Goal: Task Accomplishment & Management: Manage account settings

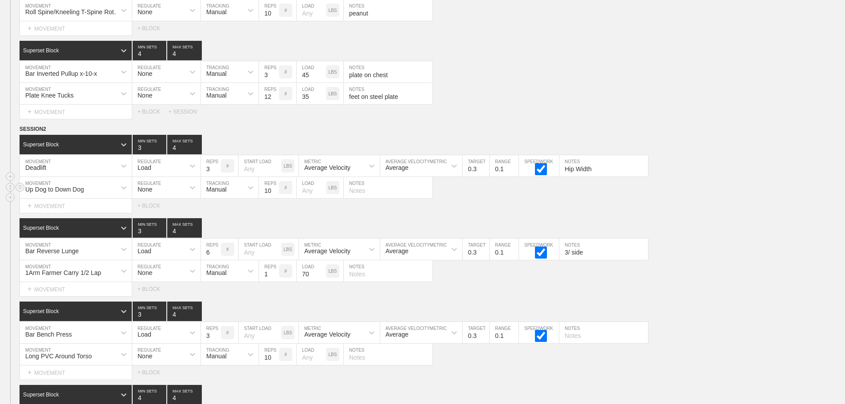
scroll to position [4798, 0]
click at [730, 199] on div "Up Dog to Down Dog MOVEMENT None REGULATE Manual TRACKING 10 REPS # LOAD LBS NO…" at bounding box center [422, 188] width 845 height 22
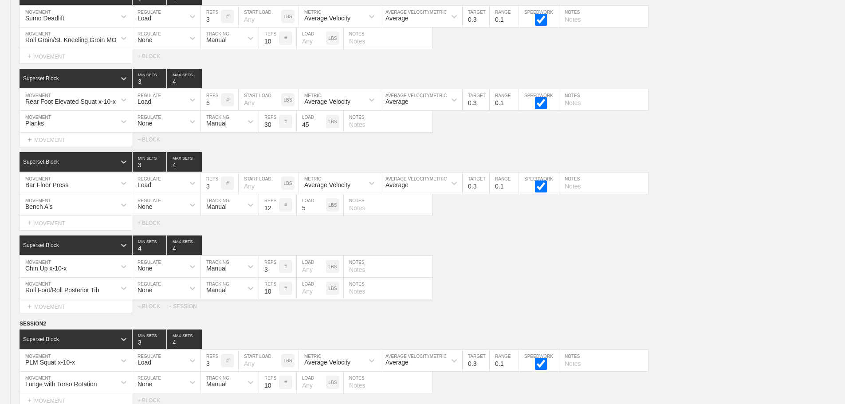
scroll to position [0, 0]
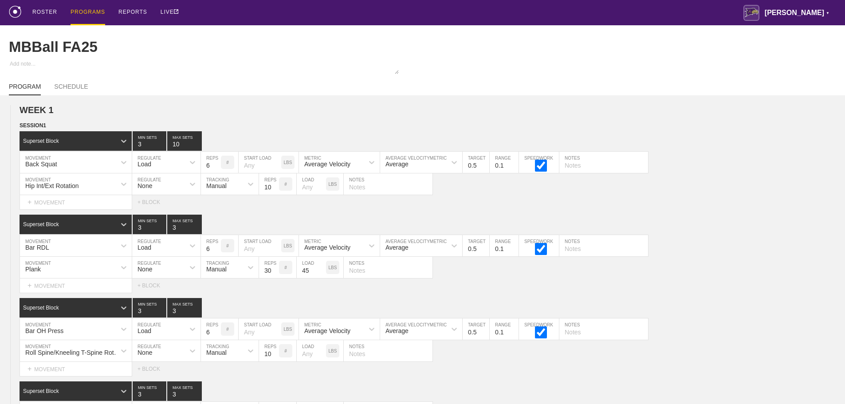
click at [89, 11] on div "PROGRAMS" at bounding box center [88, 12] width 35 height 25
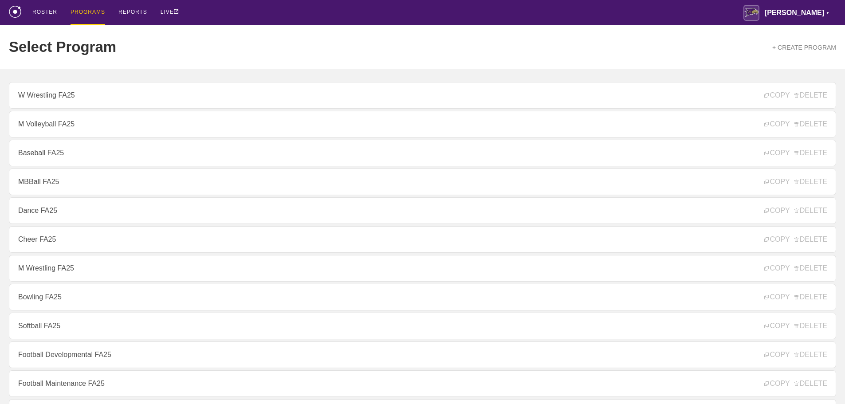
click at [220, 12] on div "ROSTER PROGRAMS REPORTS LIVE [PERSON_NAME] ▼ [PERSON_NAME][EMAIL_ADDRESS][PERSO…" at bounding box center [422, 12] width 827 height 25
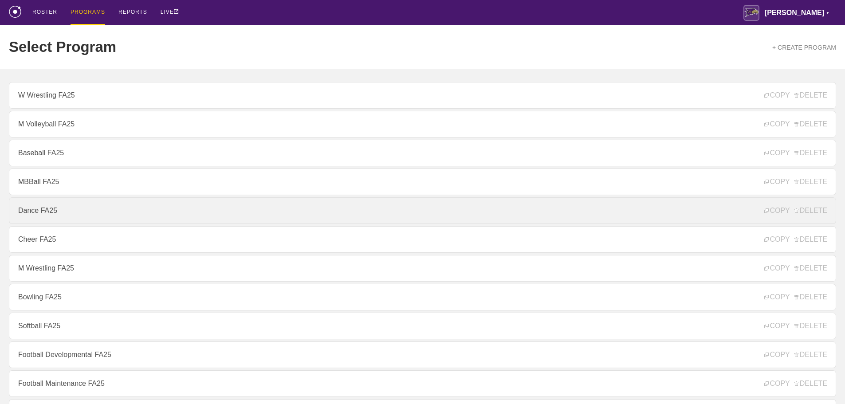
click at [49, 217] on link "Dance FA25" at bounding box center [422, 210] width 827 height 27
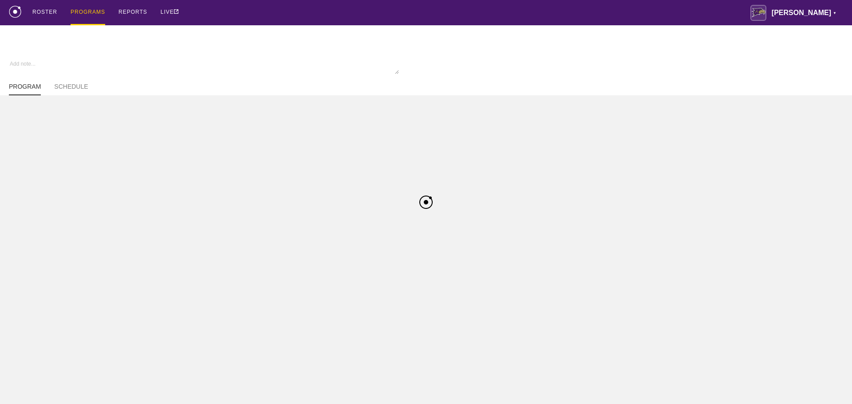
type textarea "x"
type input "Dance FA25"
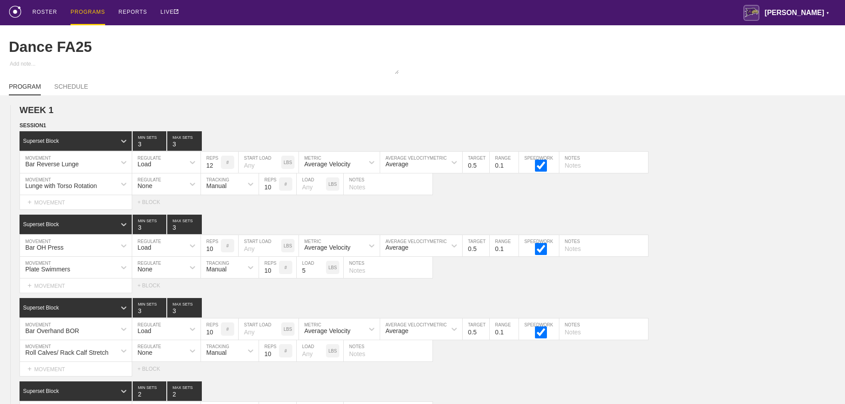
drag, startPoint x: 357, startPoint y: 16, endPoint x: 742, endPoint y: 29, distance: 384.8
click at [358, 16] on div "ROSTER PROGRAMS REPORTS LIVE [PERSON_NAME] ▼ [PERSON_NAME][EMAIL_ADDRESS][PERSO…" at bounding box center [422, 12] width 827 height 25
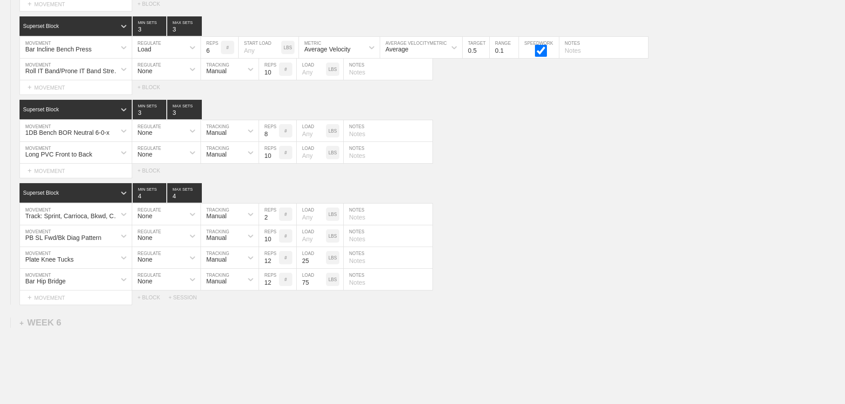
scroll to position [3055, 0]
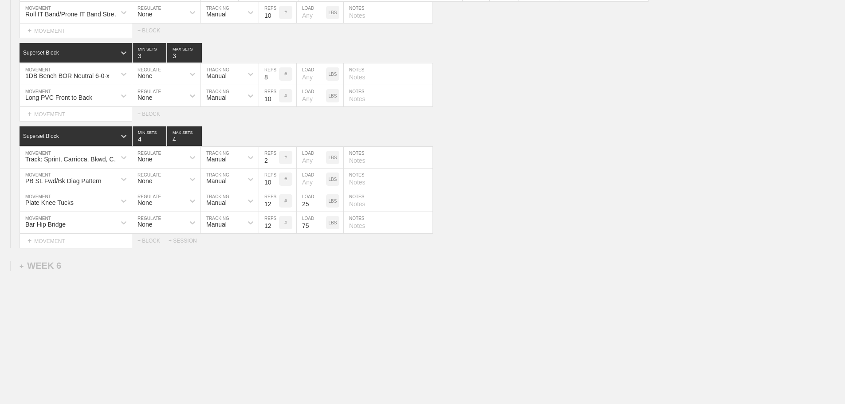
click at [732, 246] on div "Select... MOVEMENT + MOVEMENT + BLOCK + SESSION" at bounding box center [422, 241] width 845 height 14
click at [185, 240] on div "+ SESSION" at bounding box center [186, 241] width 35 height 6
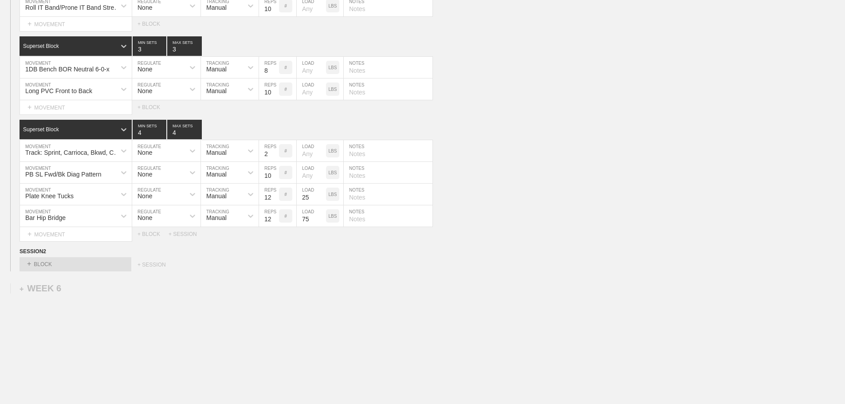
click at [578, 251] on div "WEEK 5 DUPLICATE DELETE SESSION 1 Superset Block 3 MIN SETS 3 MAX SETS DUPLICAT…" at bounding box center [422, 57] width 845 height 428
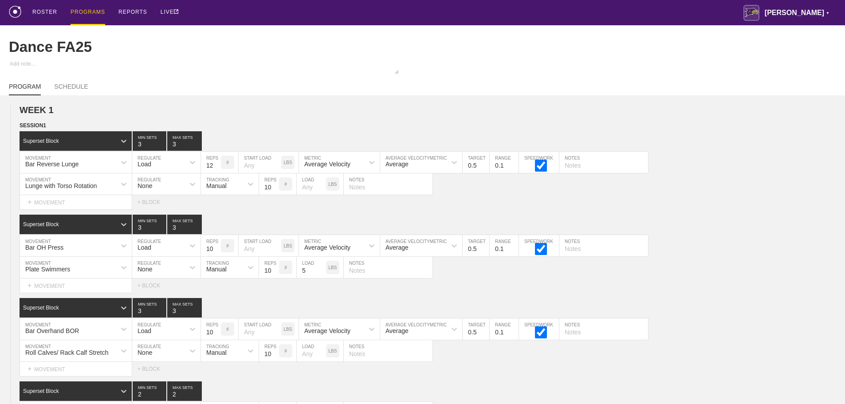
scroll to position [764, 0]
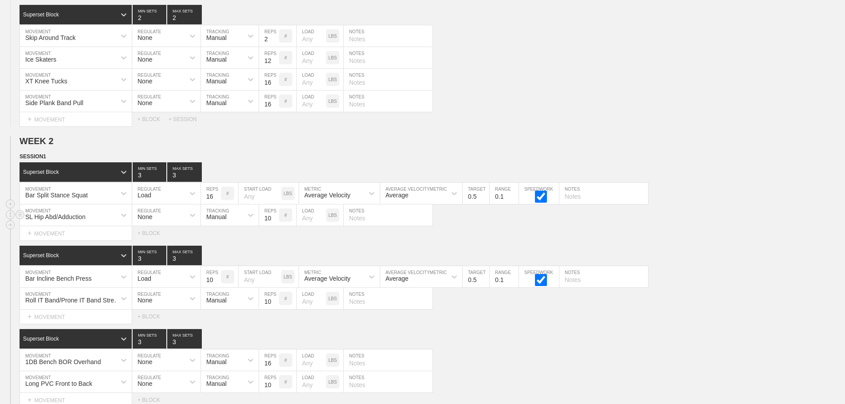
click at [747, 226] on div "SL Hip Abd/Adduction MOVEMENT None REGULATE Manual TRACKING 10 REPS # LOAD LBS …" at bounding box center [422, 215] width 845 height 22
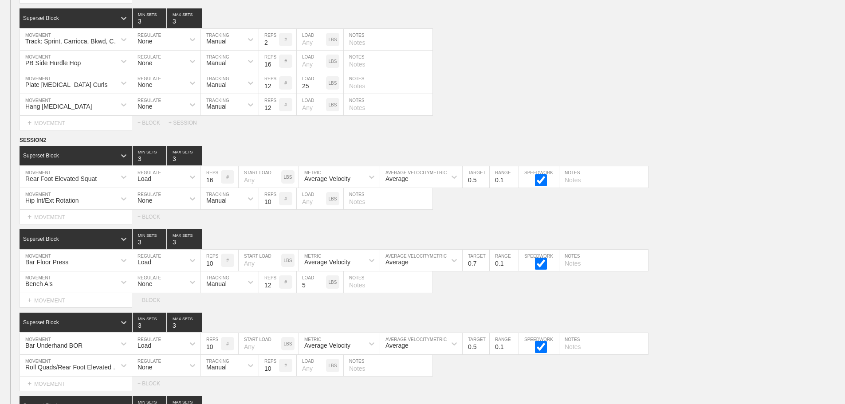
scroll to position [1212, 0]
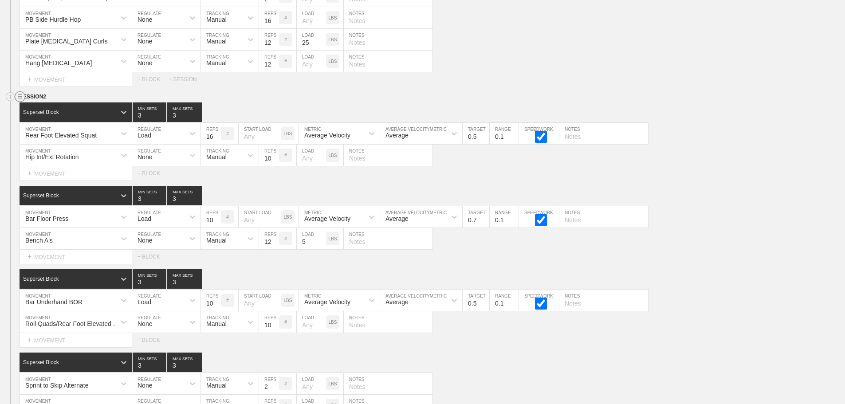
click at [20, 102] on circle at bounding box center [20, 97] width 10 height 10
click at [59, 111] on div "DUPLICATE" at bounding box center [62, 113] width 71 height 13
click at [731, 227] on div "Bar Floor Press MOVEMENT Load REGULATE 10 REPS # START LOAD LBS Average Velocit…" at bounding box center [422, 217] width 845 height 22
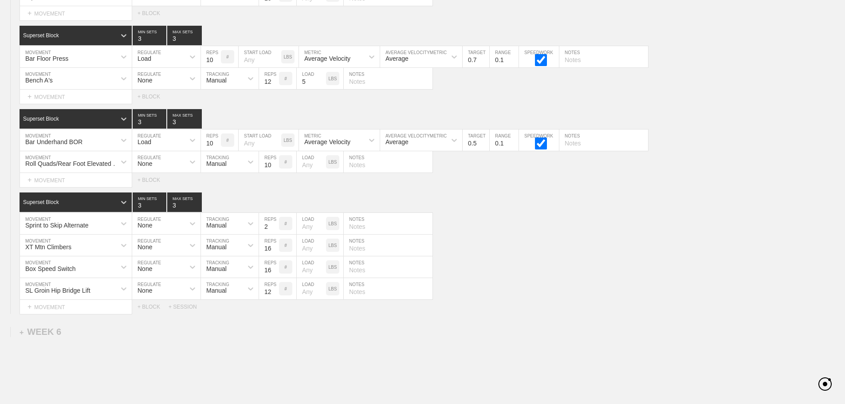
scroll to position [3013, 0]
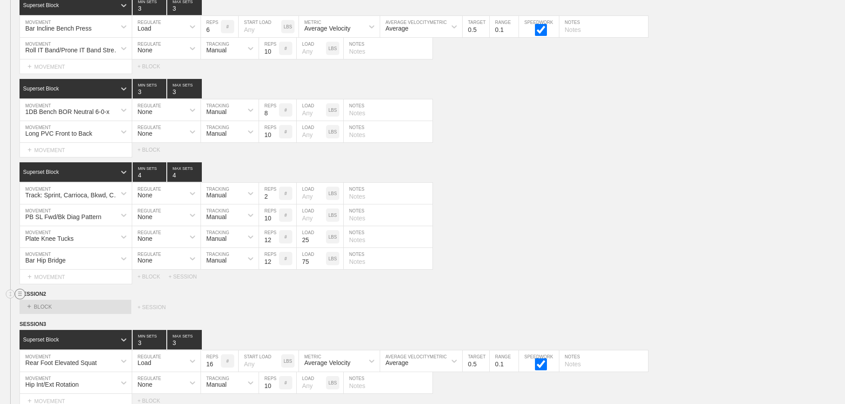
click at [21, 299] on circle at bounding box center [20, 294] width 10 height 10
click at [47, 324] on div "DELETE" at bounding box center [62, 324] width 71 height 13
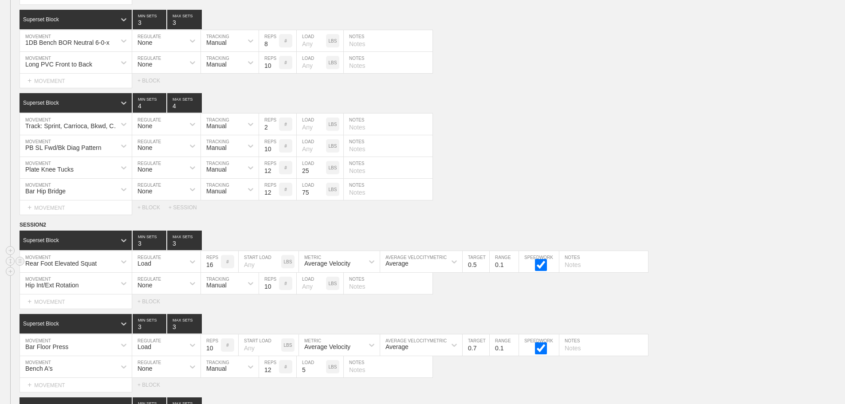
click at [98, 272] on div "Rear Foot Elevated Squat" at bounding box center [76, 261] width 112 height 21
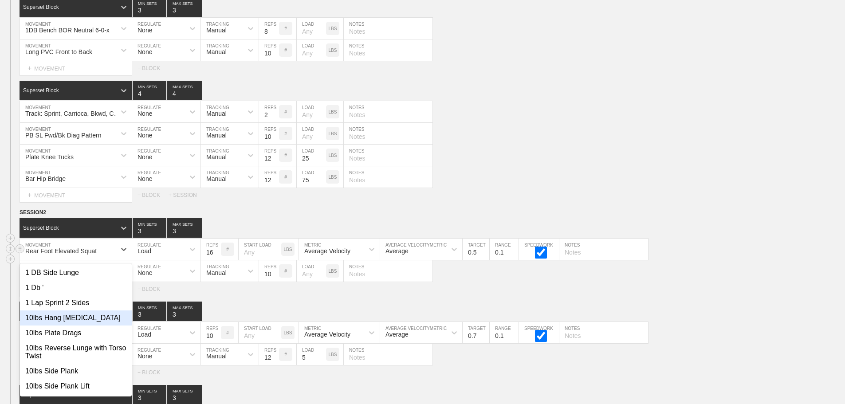
scroll to position [3097, 0]
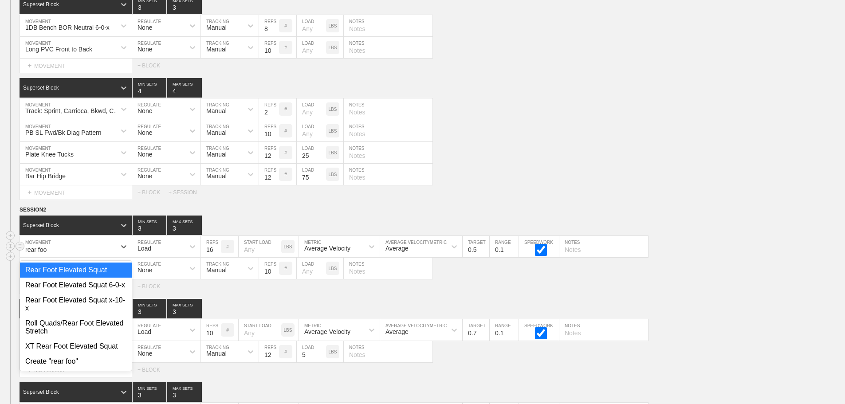
type input "rear foot"
click at [125, 290] on div "Rear Foot Elevated Squat 6-0-x" at bounding box center [76, 285] width 112 height 15
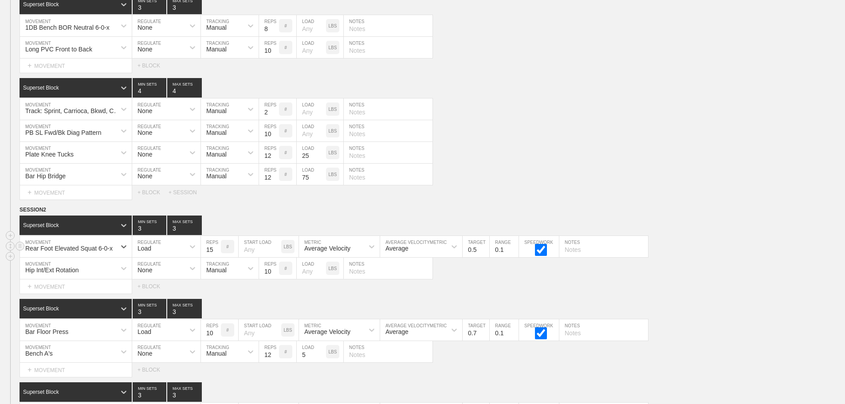
click at [216, 257] on input "15" at bounding box center [211, 246] width 20 height 21
click at [216, 257] on input "14" at bounding box center [211, 246] width 20 height 21
click at [216, 257] on input "13" at bounding box center [211, 246] width 20 height 21
click at [216, 257] on input "12" at bounding box center [211, 246] width 20 height 21
click at [216, 257] on input "11" at bounding box center [211, 246] width 20 height 21
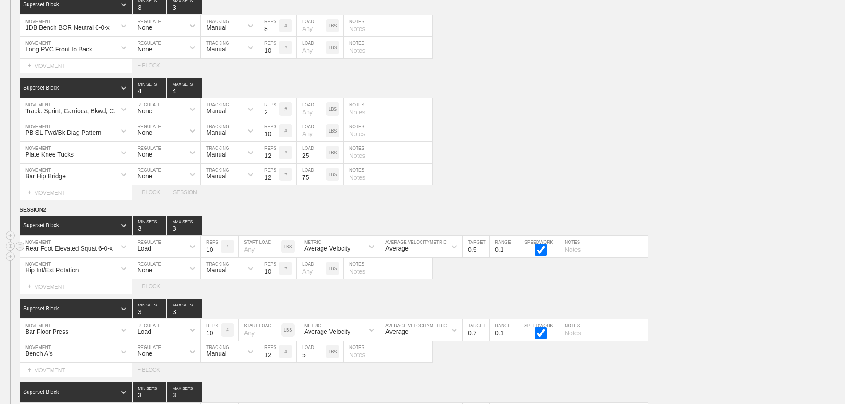
click at [216, 257] on input "10" at bounding box center [211, 246] width 20 height 21
click at [216, 257] on input "9" at bounding box center [211, 246] width 20 height 21
type input "8"
click at [216, 257] on input "8" at bounding box center [211, 246] width 20 height 21
click at [699, 279] on div "Hip Int/Ext Rotation MOVEMENT None REGULATE Manual TRACKING 10 REPS # LOAD LBS …" at bounding box center [422, 269] width 845 height 22
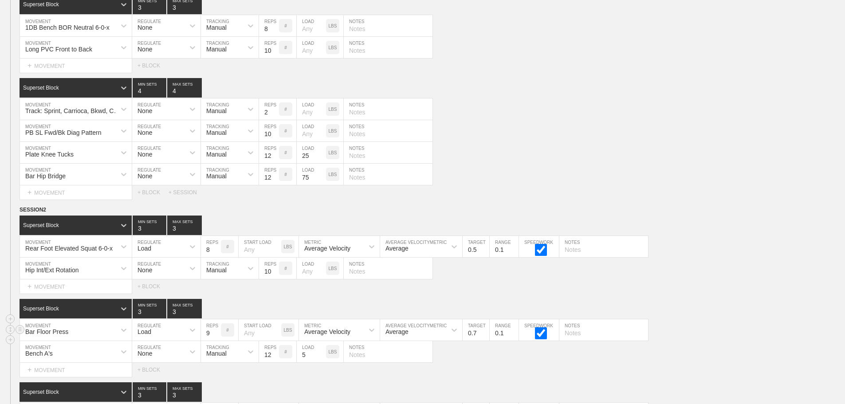
click at [217, 341] on input "9" at bounding box center [211, 329] width 20 height 21
click at [217, 341] on input "8" at bounding box center [211, 329] width 20 height 21
click at [217, 341] on input "7" at bounding box center [211, 329] width 20 height 21
type input "6"
click at [217, 341] on input "6" at bounding box center [211, 329] width 20 height 21
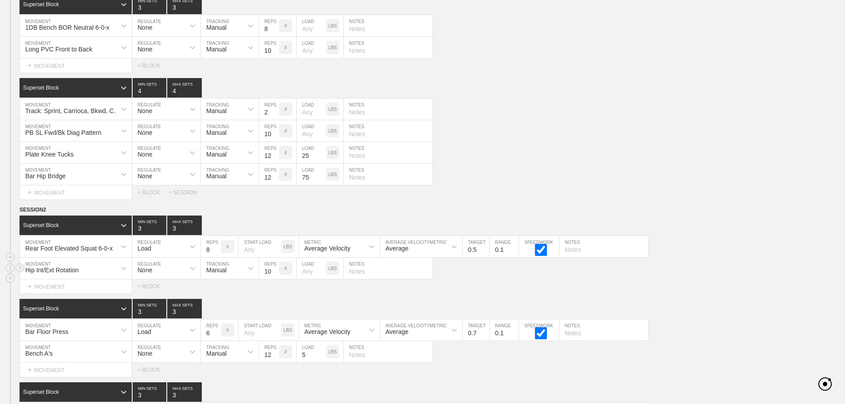
click at [712, 279] on div "Hip Int/Ext Rotation MOVEMENT None REGULATE Manual TRACKING 10 REPS # LOAD LBS …" at bounding box center [422, 269] width 845 height 22
click at [485, 341] on input "0.6" at bounding box center [476, 329] width 27 height 21
type input "0.5"
click at [485, 341] on input "0.5" at bounding box center [476, 329] width 27 height 21
click at [692, 289] on div "Select... MOVEMENT + MOVEMENT + BLOCK" at bounding box center [422, 286] width 845 height 14
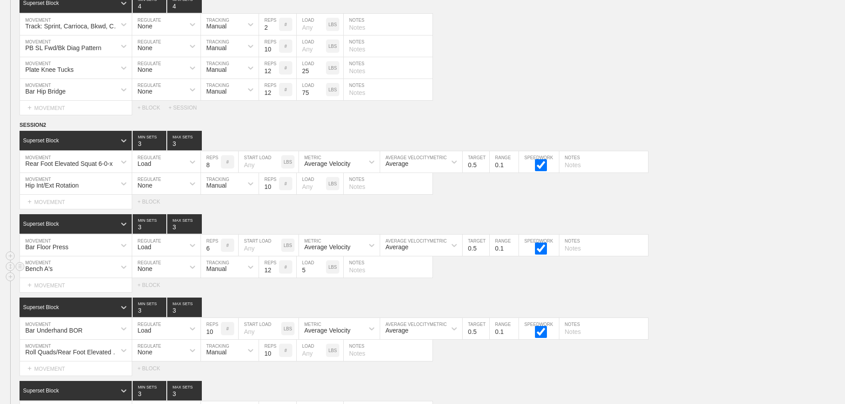
scroll to position [3186, 0]
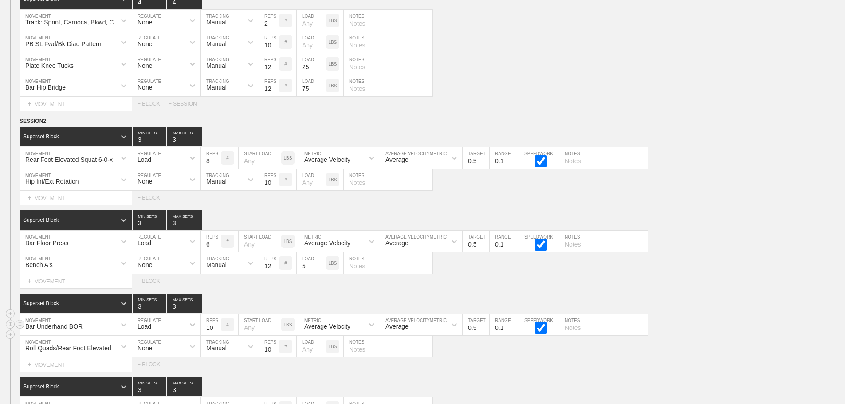
click at [104, 333] on div "Bar Underhand BOR" at bounding box center [76, 324] width 112 height 21
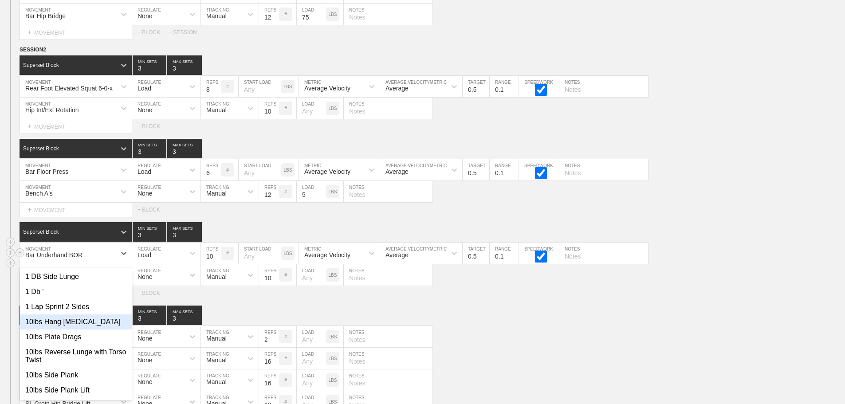
scroll to position [3264, 0]
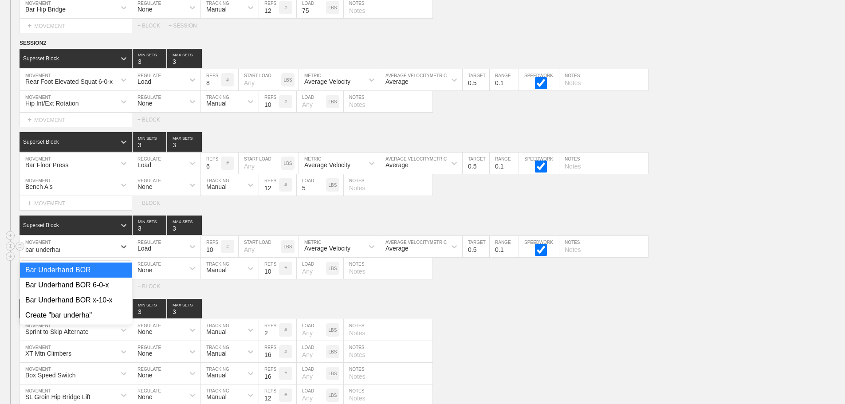
type input "bar underhand"
click at [106, 293] on div "Bar Underhand BOR 6-0-x" at bounding box center [76, 285] width 112 height 15
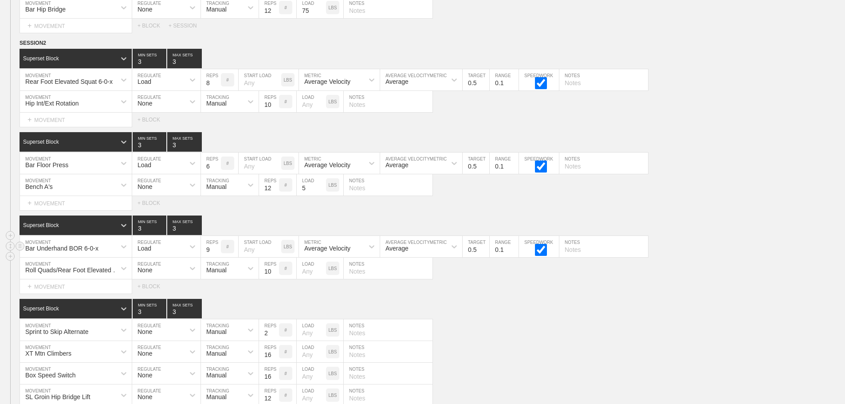
click at [216, 257] on input "9" at bounding box center [211, 246] width 20 height 21
click at [216, 257] on input "8" at bounding box center [211, 246] width 20 height 21
click at [216, 257] on input "7" at bounding box center [211, 246] width 20 height 21
click at [216, 257] on input "6" at bounding box center [211, 246] width 20 height 21
click at [216, 257] on input "5" at bounding box center [211, 246] width 20 height 21
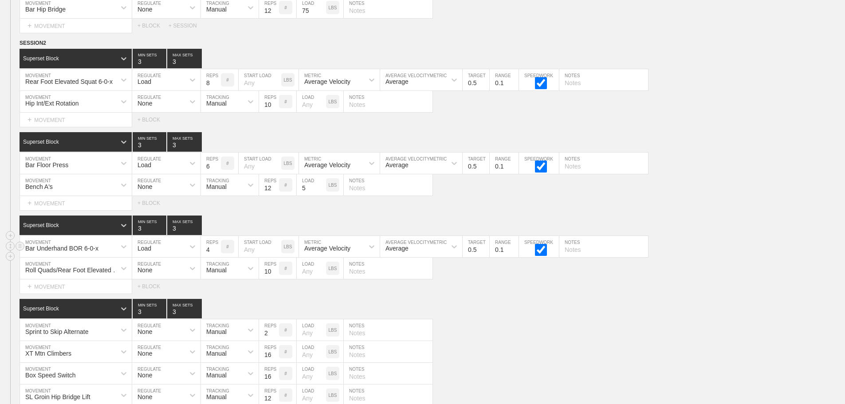
click at [216, 257] on input "4" at bounding box center [211, 246] width 20 height 21
click at [481, 292] on div "Select... MOVEMENT + MOVEMENT + BLOCK" at bounding box center [422, 286] width 845 height 14
type input "5"
click at [217, 255] on input "5" at bounding box center [211, 246] width 20 height 21
click at [502, 293] on div "Select... MOVEMENT + MOVEMENT + BLOCK" at bounding box center [422, 286] width 845 height 14
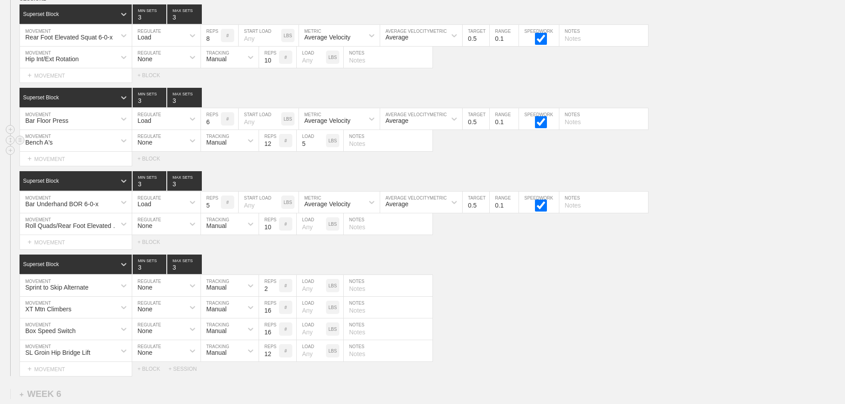
scroll to position [3443, 0]
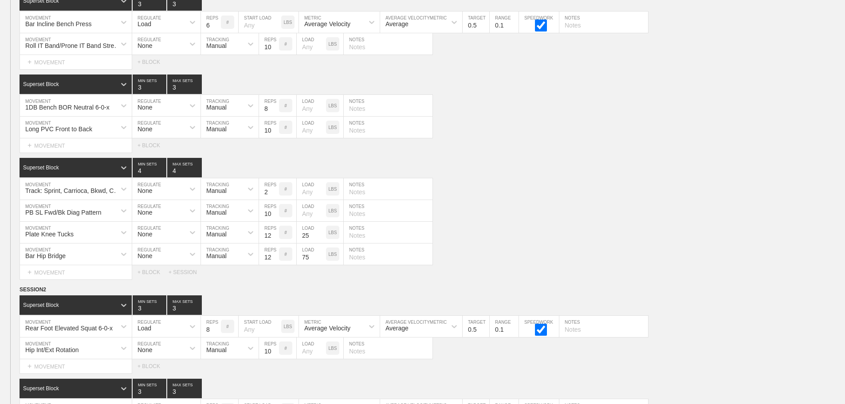
scroll to position [3000, 0]
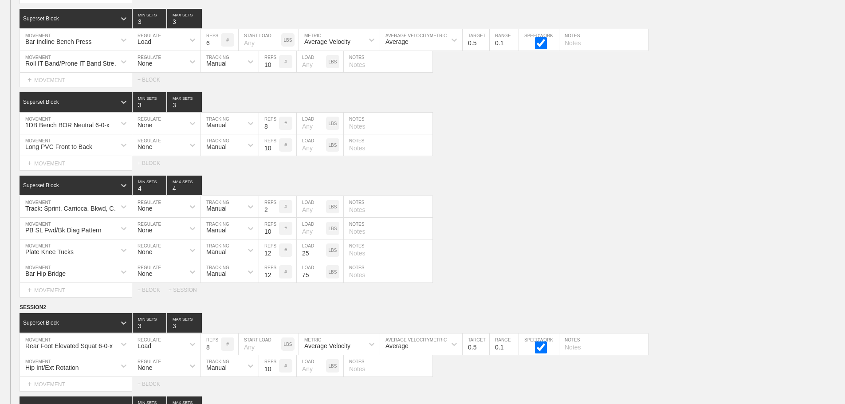
click at [609, 170] on div "Select... MOVEMENT + MOVEMENT + BLOCK" at bounding box center [422, 163] width 845 height 14
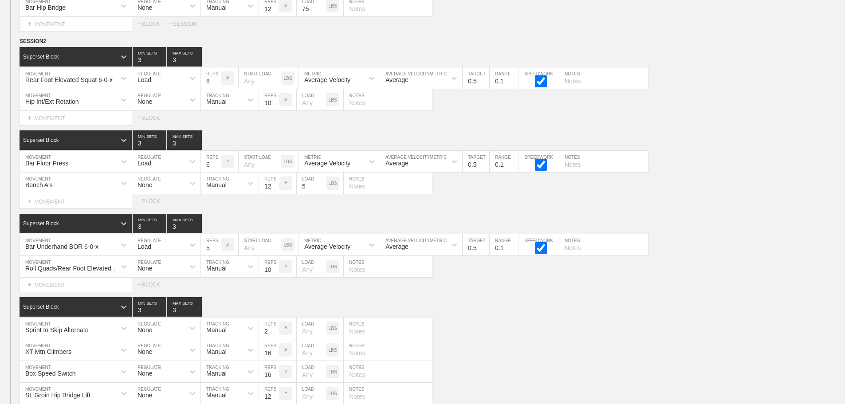
scroll to position [3354, 0]
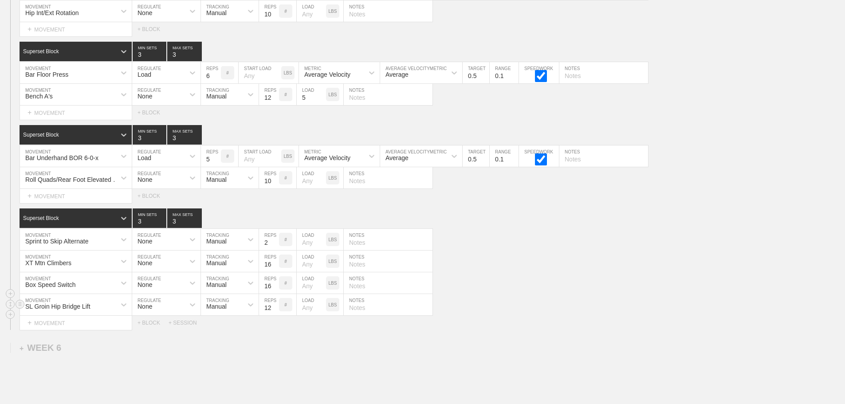
click at [530, 301] on div "SL Groin Hip Bridge Lift MOVEMENT None REGULATE Manual TRACKING 12 REPS # LOAD …" at bounding box center [422, 305] width 845 height 22
click at [589, 294] on div "Box Speed Switch MOVEMENT None REGULATE Manual TRACKING 16 REPS # LOAD LBS NOTES" at bounding box center [422, 283] width 845 height 22
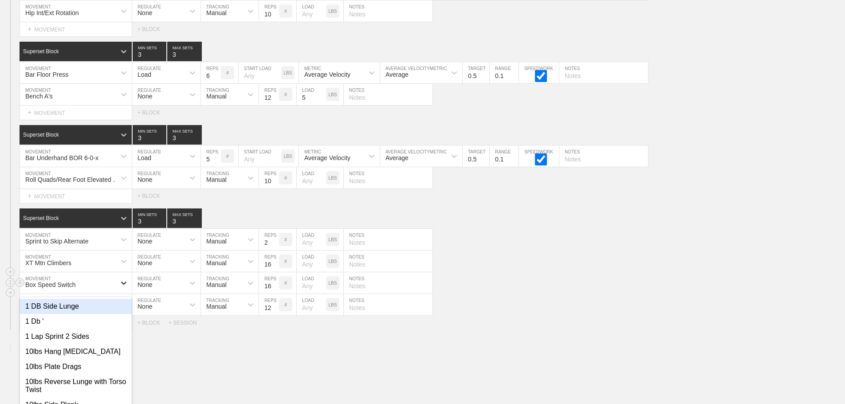
scroll to position [3391, 0]
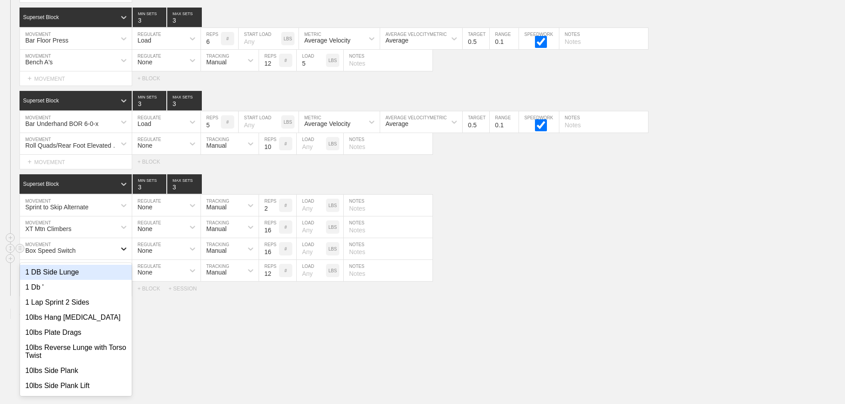
click at [123, 260] on div "option 1 DB Side Lunge focused, 1 of 801. 801 results available. Use Up and Dow…" at bounding box center [76, 248] width 112 height 21
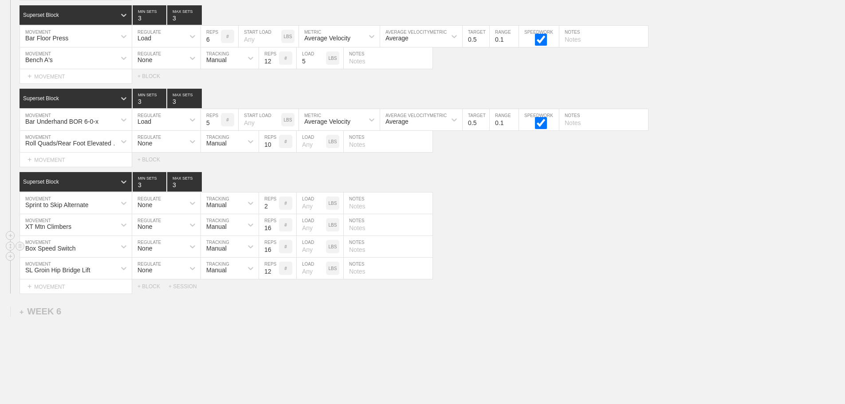
click at [599, 258] on div "Box Speed Switch MOVEMENT None REGULATE Manual TRACKING 16 REPS # LOAD LBS NOTES" at bounding box center [422, 247] width 845 height 22
type input "4"
click at [163, 189] on input "4" at bounding box center [150, 182] width 34 height 20
type input "4"
click at [197, 188] on input "4" at bounding box center [184, 182] width 35 height 20
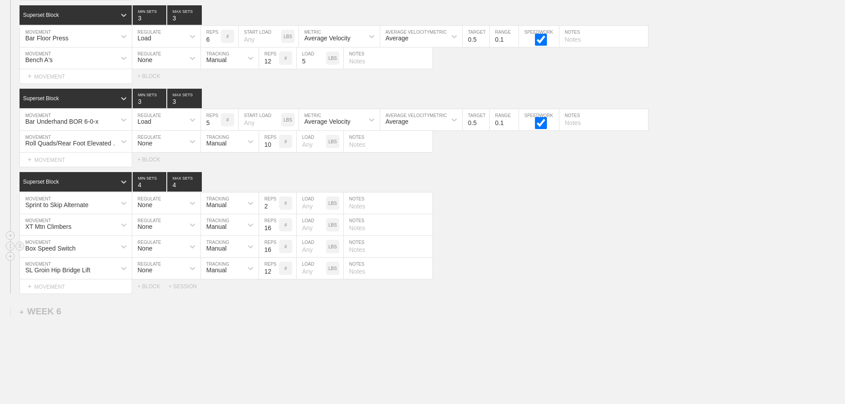
click at [112, 253] on div "Box Speed Switch" at bounding box center [68, 246] width 96 height 15
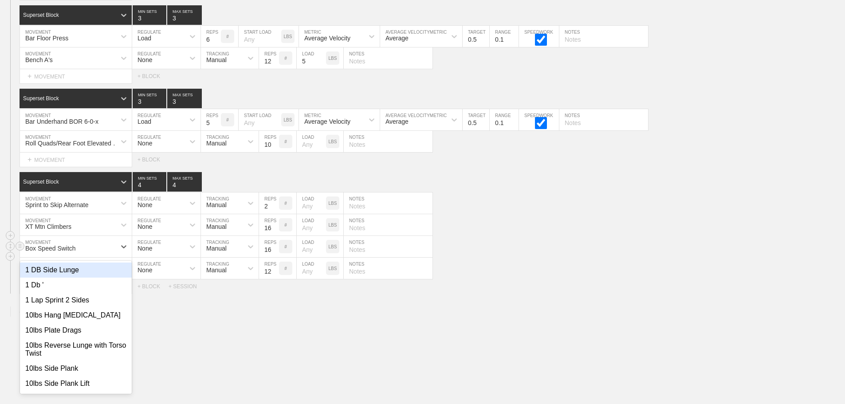
type input "i"
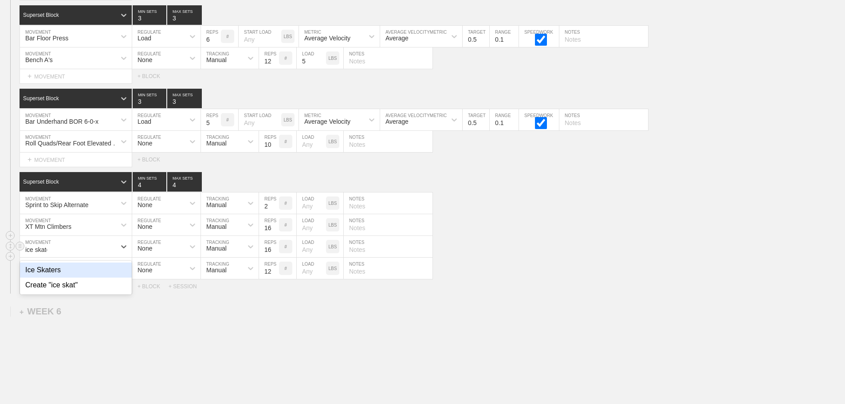
type input "ice skater"
click at [53, 275] on div "Ice Skaters" at bounding box center [76, 270] width 112 height 15
click at [599, 255] on div "option Ice Skaters, selected. 0 results available. Select is focused ,type to r…" at bounding box center [422, 247] width 845 height 22
click at [379, 256] on input "text" at bounding box center [388, 246] width 89 height 21
type input "8/ side"
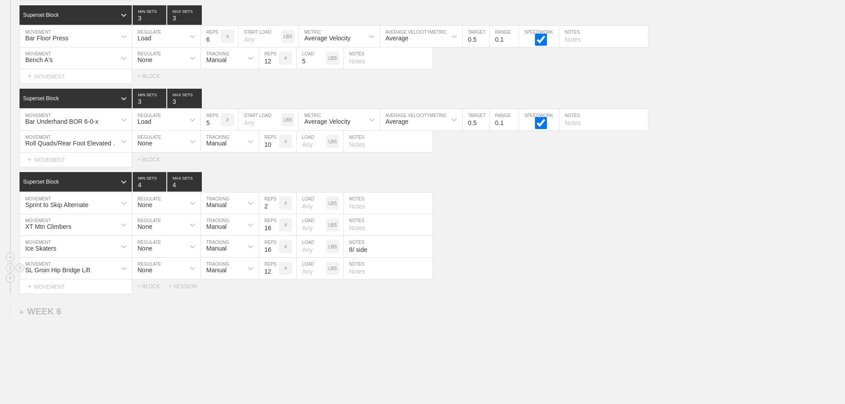
click at [519, 269] on div "SL Groin Hip Bridge Lift MOVEMENT None REGULATE Manual TRACKING 12 REPS # LOAD …" at bounding box center [422, 269] width 845 height 22
click at [357, 233] on input "text" at bounding box center [388, 224] width 89 height 21
type input "8/side"
click at [507, 248] on div "Ice Skaters MOVEMENT None REGULATE Manual TRACKING 16 REPS # LOAD LBS 8/ side N…" at bounding box center [422, 247] width 845 height 22
click at [530, 214] on div "Sprint to Skip Alternate MOVEMENT None REGULATE Manual TRACKING 2 REPS # LOAD L…" at bounding box center [422, 204] width 845 height 22
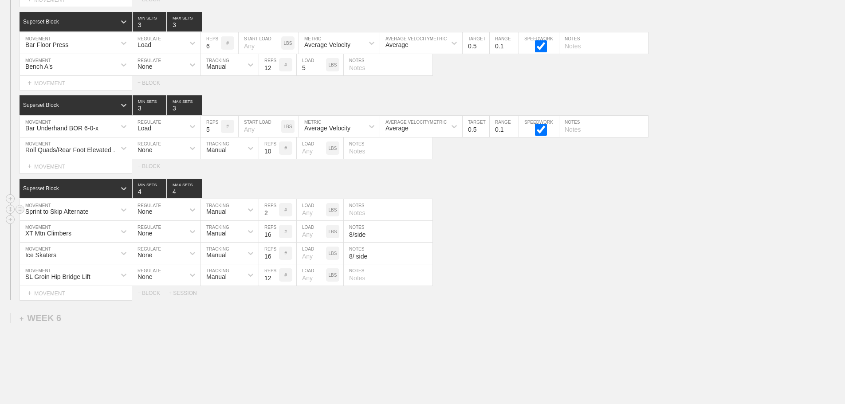
scroll to position [3443, 0]
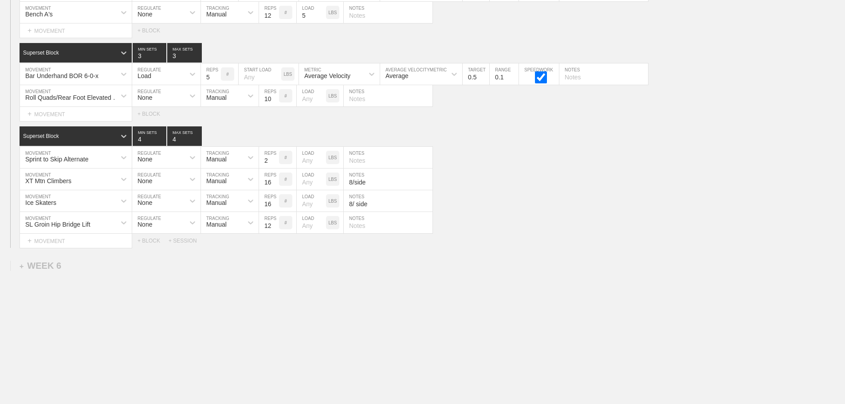
drag, startPoint x: 581, startPoint y: 186, endPoint x: 666, endPoint y: 35, distance: 173.0
click at [582, 172] on div "XT Mtn Climbers MOVEMENT None REGULATE Manual TRACKING 16 REPS # LOAD LBS 8/sid…" at bounding box center [422, 180] width 845 height 22
drag, startPoint x: 709, startPoint y: 255, endPoint x: 701, endPoint y: 254, distance: 8.4
click at [112, 222] on div "SL Groin Hip Bridge Lift" at bounding box center [68, 222] width 96 height 15
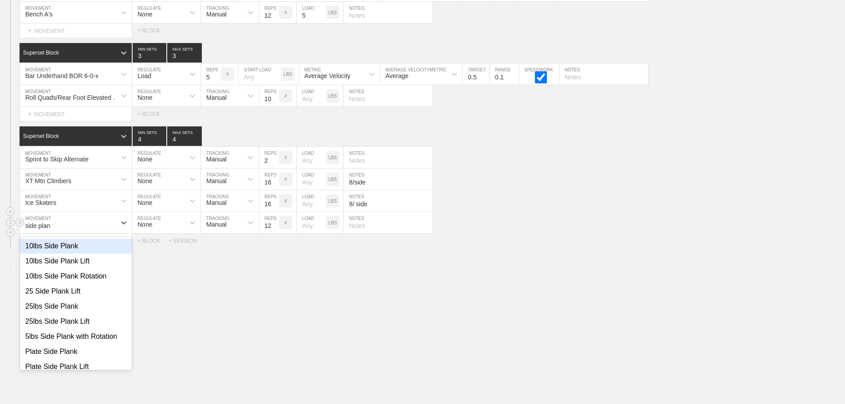
type input "side plank"
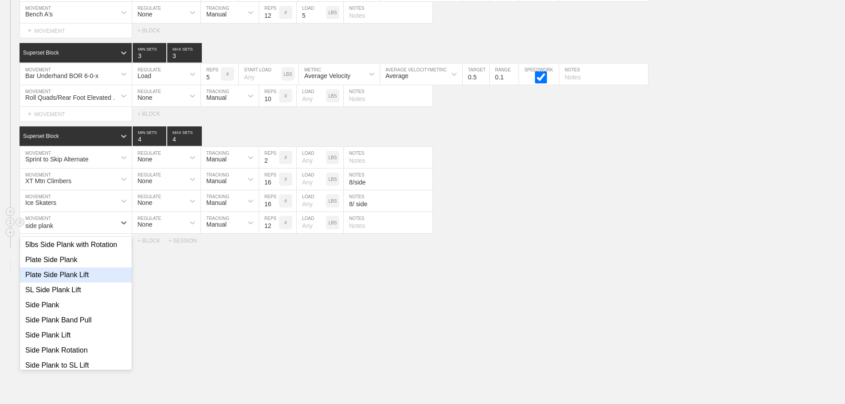
scroll to position [142, 0]
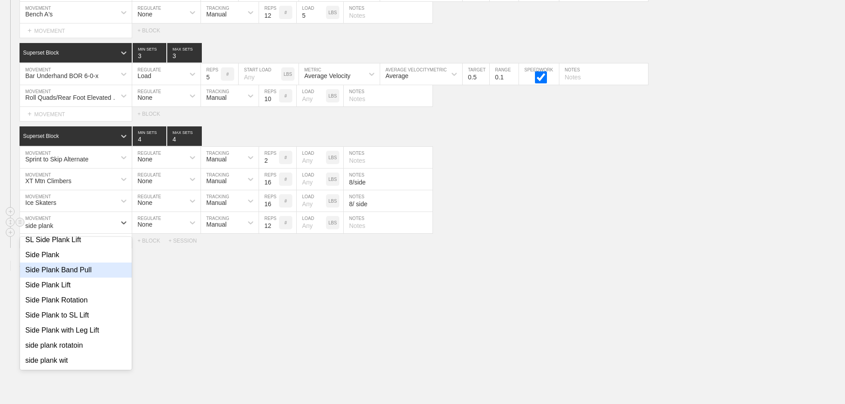
click at [79, 269] on div "Side Plank Band Pull" at bounding box center [76, 270] width 112 height 15
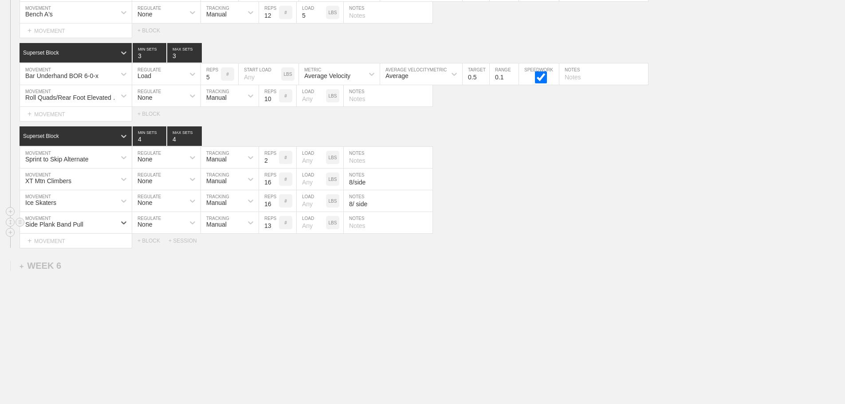
click at [275, 223] on input "13" at bounding box center [269, 222] width 20 height 21
click at [275, 223] on input "14" at bounding box center [269, 222] width 20 height 21
click at [275, 223] on input "15" at bounding box center [269, 222] width 20 height 21
click at [275, 223] on input "16" at bounding box center [269, 222] width 20 height 21
click at [275, 223] on input "17" at bounding box center [269, 222] width 20 height 21
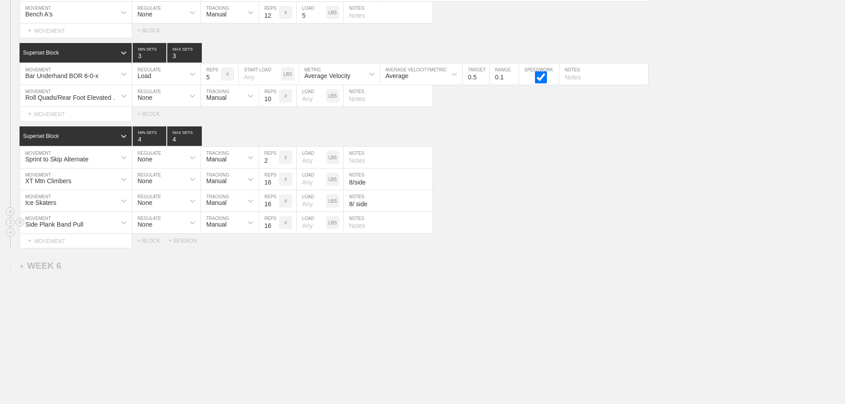
type input "16"
click at [275, 228] on input "16" at bounding box center [269, 222] width 20 height 21
click at [356, 226] on input "text" at bounding box center [388, 222] width 89 height 21
type input "8/side"
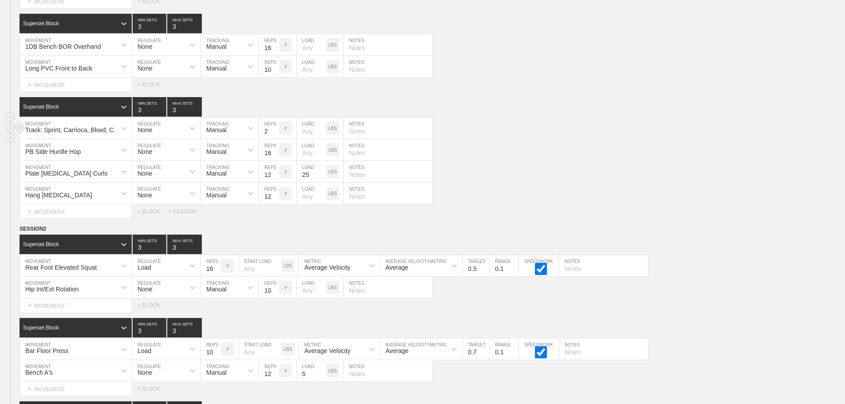
drag, startPoint x: 602, startPoint y: 165, endPoint x: 806, endPoint y: 145, distance: 205.6
click at [606, 161] on div "PB Side Hurdle Hop MOVEMENT None REGULATE Manual TRACKING 16 REPS # LOAD LBS NO…" at bounding box center [422, 150] width 845 height 22
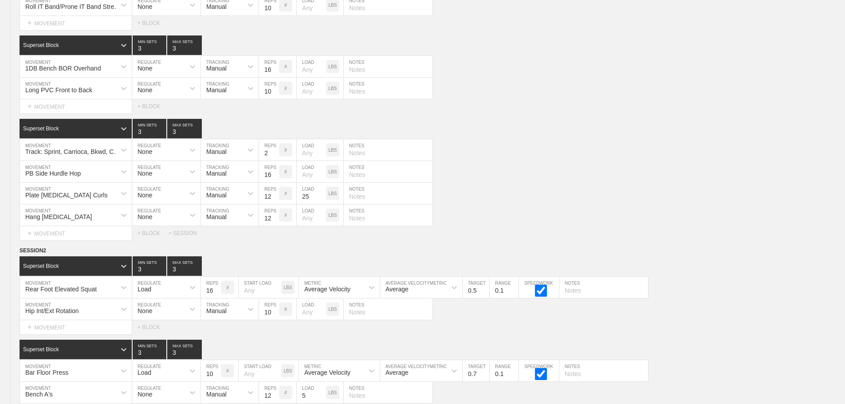
scroll to position [2283, 0]
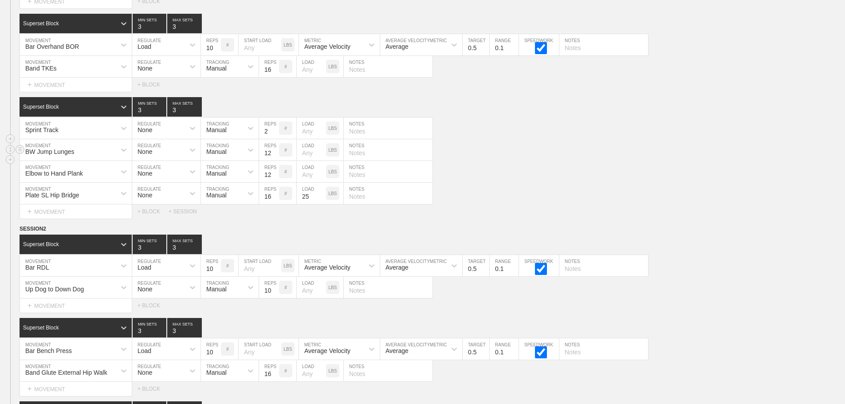
click at [725, 161] on div "BW Jump Lunges MOVEMENT None REGULATE Manual TRACKING 12 REPS # LOAD LBS NOTES" at bounding box center [422, 150] width 845 height 22
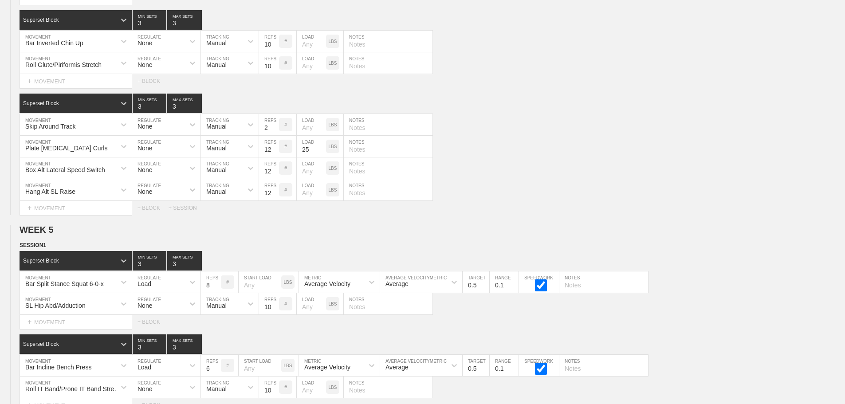
scroll to position [3443, 0]
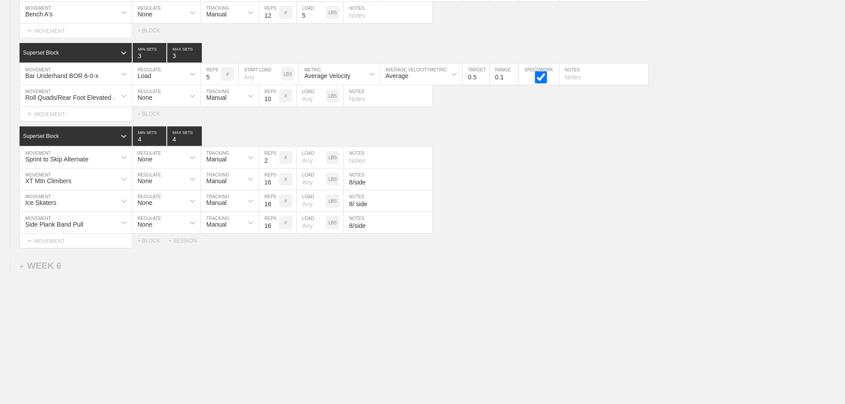
drag, startPoint x: 763, startPoint y: 318, endPoint x: 755, endPoint y: 315, distance: 7.9
click at [114, 178] on div "XT Mtn Climbers" at bounding box center [68, 179] width 96 height 15
type input "plate supine"
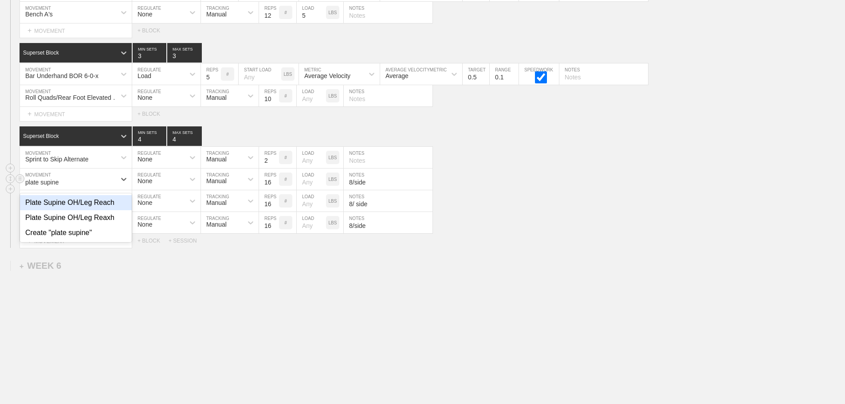
click at [104, 207] on div "Plate Supine OH/Leg Reach" at bounding box center [76, 202] width 112 height 15
click at [511, 247] on div "Select... MOVEMENT + MOVEMENT + BLOCK + SESSION" at bounding box center [422, 241] width 845 height 14
click at [309, 182] on input "number" at bounding box center [311, 179] width 29 height 21
type input "10"
click at [571, 208] on div "Ice Skaters MOVEMENT None REGULATE Manual TRACKING 16 REPS # LOAD LBS 8/ side N…" at bounding box center [422, 201] width 845 height 22
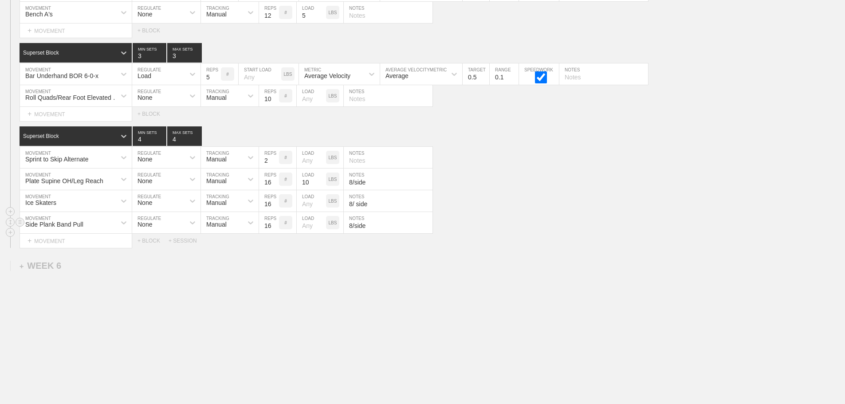
click at [525, 214] on div "Side Plank Band Pull MOVEMENT None REGULATE Manual TRACKING 16 REPS # LOAD LBS …" at bounding box center [422, 223] width 845 height 22
click at [510, 239] on div "Select... MOVEMENT + MOVEMENT + BLOCK + SESSION" at bounding box center [422, 241] width 845 height 14
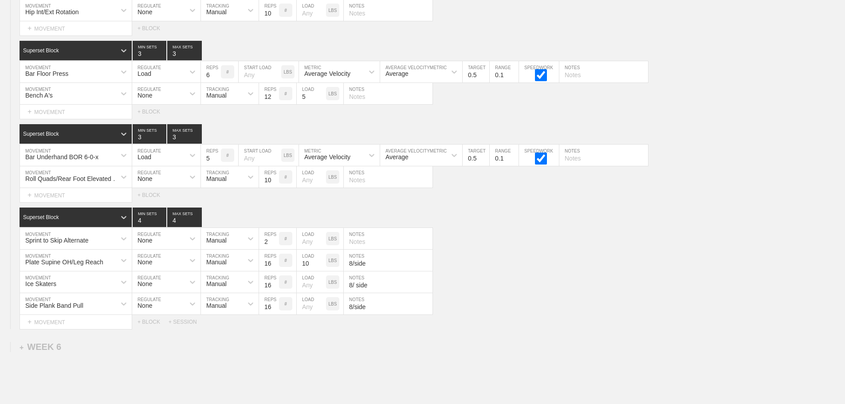
scroll to position [3354, 0]
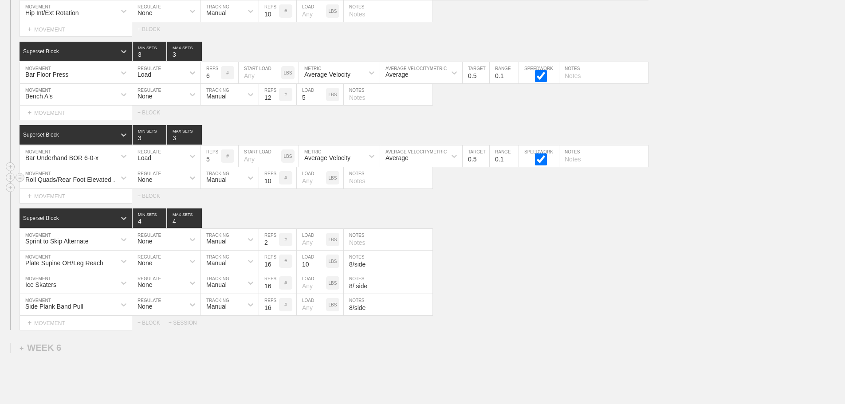
click at [366, 189] on input "text" at bounding box center [388, 177] width 89 height 21
type input "PVC pipe"
drag, startPoint x: 533, startPoint y: 270, endPoint x: 524, endPoint y: 274, distance: 9.3
click at [533, 271] on div "Superset Block 4 MIN SETS 4 MAX SETS DUPLICATE INSERT MOVEMENT AFTER DELETE Spr…" at bounding box center [422, 269] width 845 height 122
click at [539, 251] on div "Sprint to Skip Alternate MOVEMENT None REGULATE Manual TRACKING 2 REPS # LOAD L…" at bounding box center [422, 240] width 845 height 22
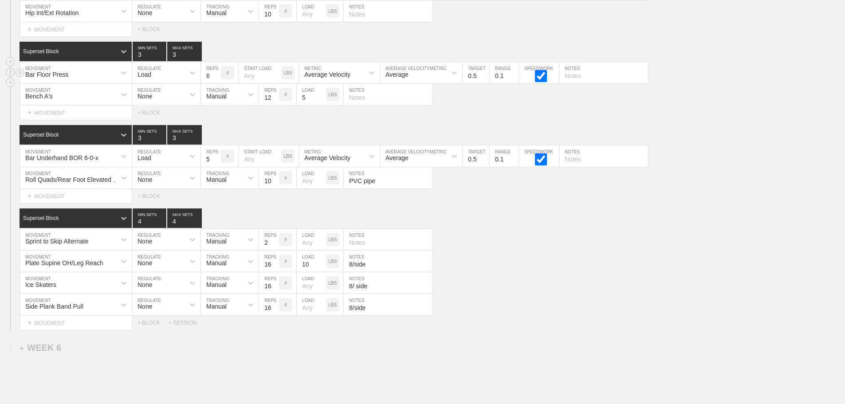
click at [575, 83] on input "text" at bounding box center [603, 72] width 89 height 21
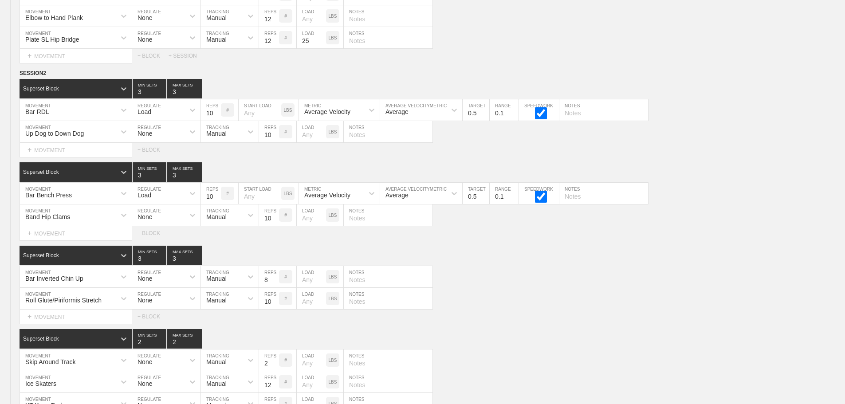
scroll to position [3443, 0]
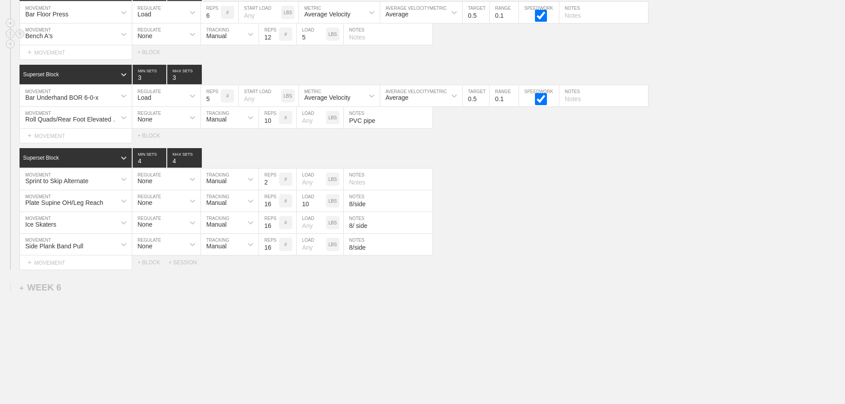
scroll to position [3399, 0]
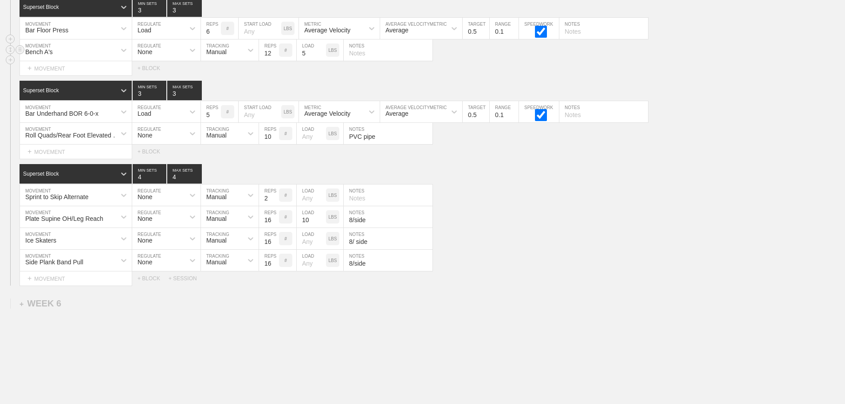
click at [98, 58] on div "Bench A's" at bounding box center [68, 50] width 96 height 15
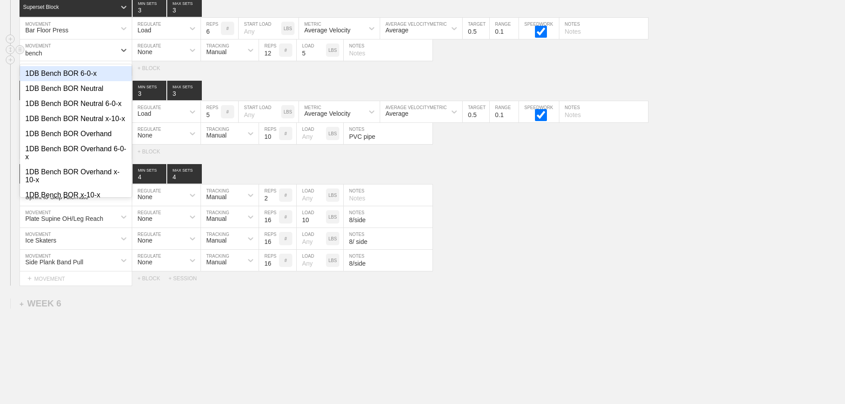
type input "bench t"
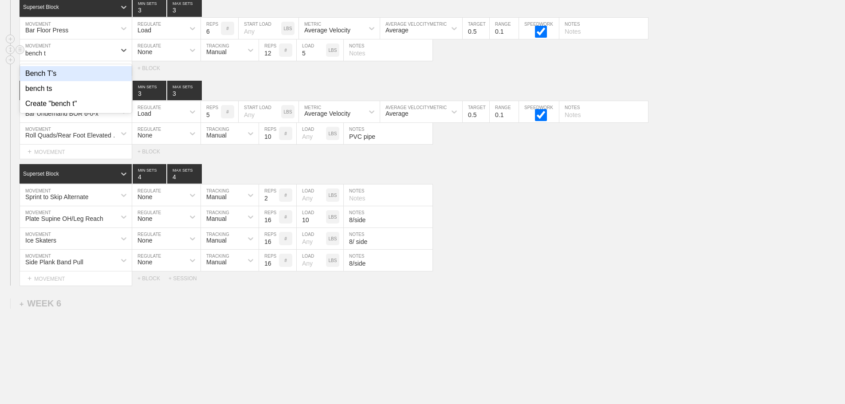
click at [57, 79] on div "Bench T's" at bounding box center [76, 73] width 112 height 15
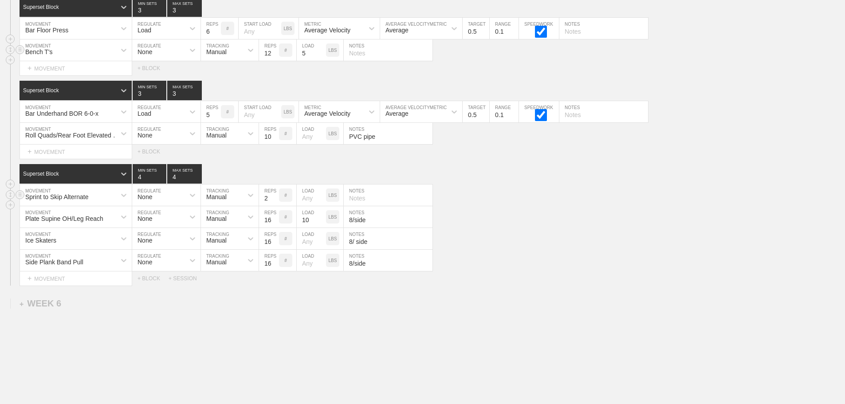
click at [515, 206] on div "Sprint to Skip Alternate MOVEMENT None REGULATE Manual TRACKING 2 REPS # LOAD L…" at bounding box center [422, 196] width 845 height 22
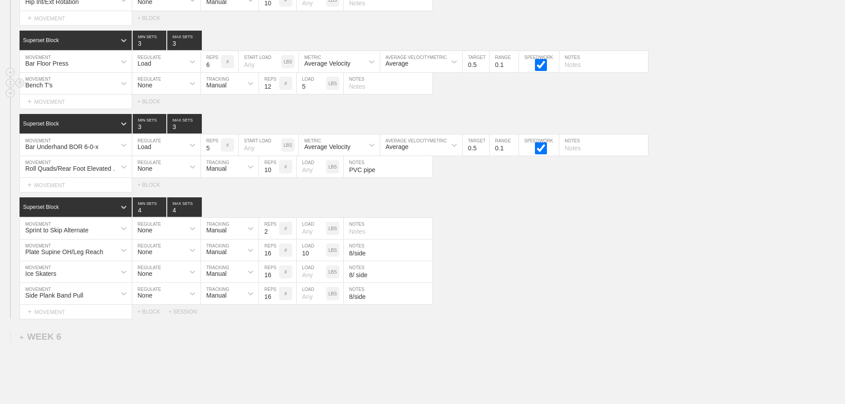
scroll to position [3310, 0]
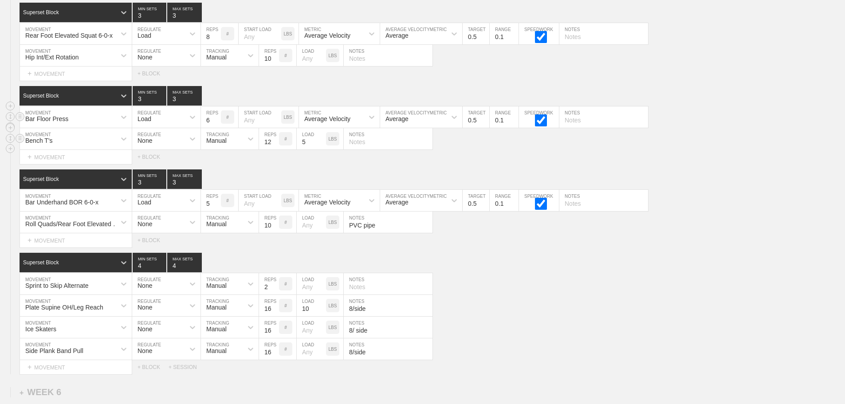
click at [688, 160] on div "Superset Block 3 MIN SETS 3 MAX SETS DUPLICATE INSERT MOVEMENT AFTER DELETE Bar…" at bounding box center [422, 125] width 845 height 78
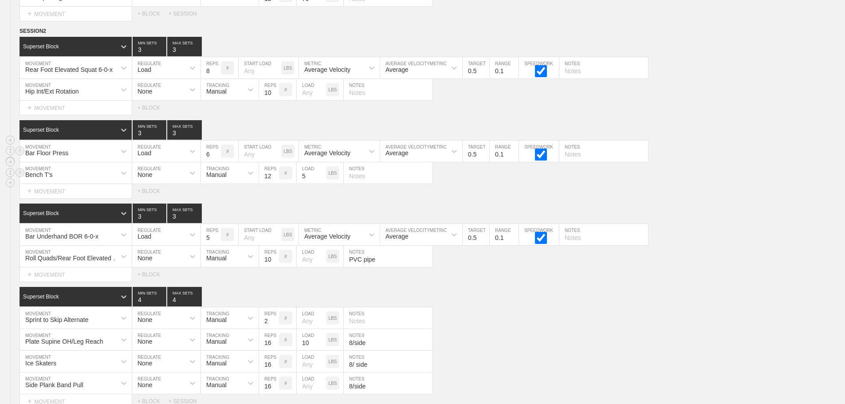
scroll to position [3266, 0]
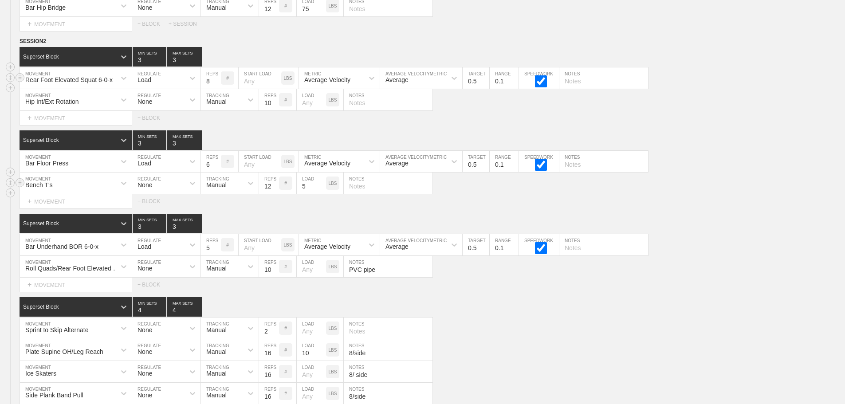
click at [573, 88] on input "text" at bounding box center [603, 77] width 89 height 21
type input "4/ side"
click at [723, 137] on div "SESSION 2 Superset Block 3 MIN SETS 3 MAX SETS DUPLICATE INSERT MOVEMENT AFTER …" at bounding box center [422, 228] width 845 height 382
click at [659, 208] on div "Select... MOVEMENT + MOVEMENT + BLOCK" at bounding box center [422, 201] width 845 height 14
click at [700, 218] on div "SESSION 2 Superset Block 3 MIN SETS 3 MAX SETS DUPLICATE INSERT MOVEMENT AFTER …" at bounding box center [422, 228] width 845 height 382
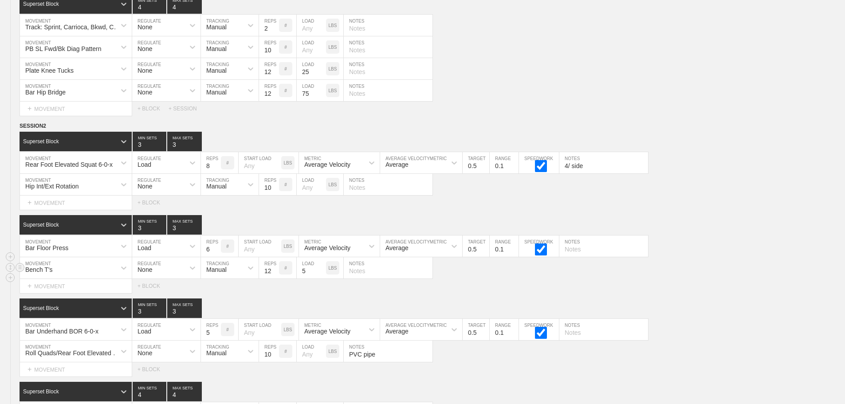
scroll to position [3177, 0]
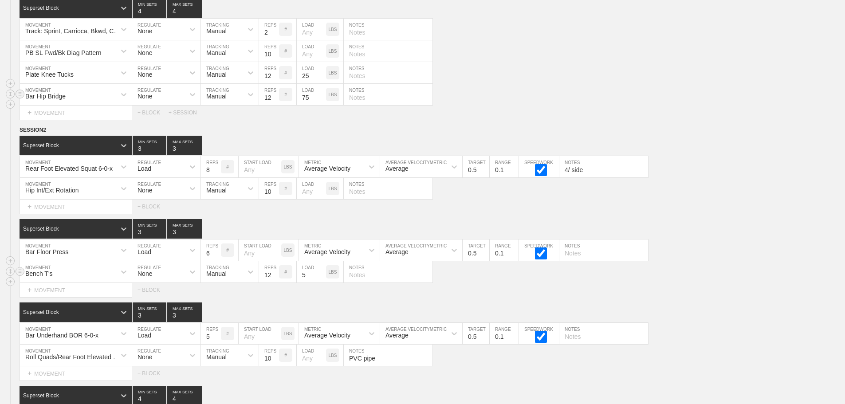
click at [544, 99] on div "Bar Hip Bridge MOVEMENT None REGULATE Manual TRACKING 12 REPS # 75 LOAD LBS NOT…" at bounding box center [422, 95] width 845 height 22
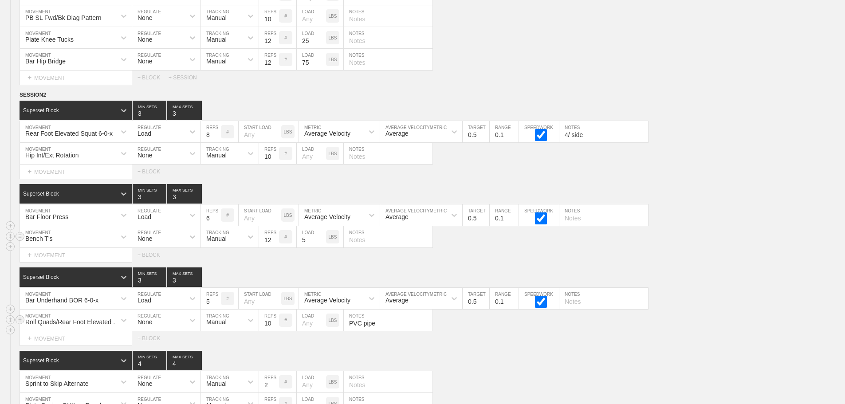
scroll to position [3354, 0]
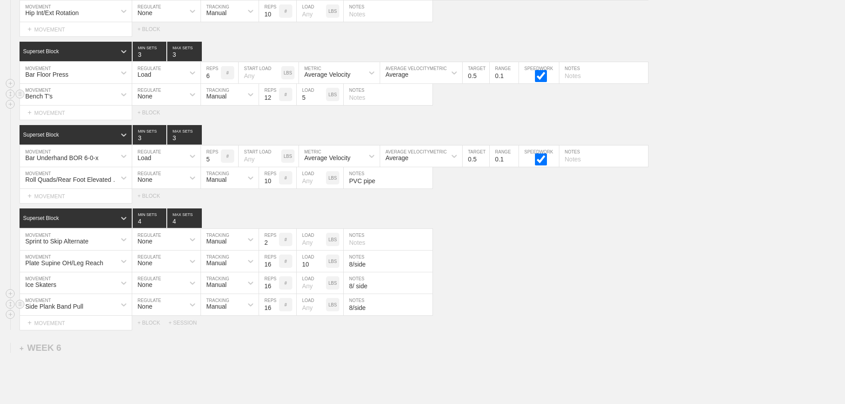
click at [543, 305] on div "Side Plank Band Pull MOVEMENT None REGULATE Manual TRACKING 16 REPS # LOAD LBS …" at bounding box center [422, 305] width 845 height 22
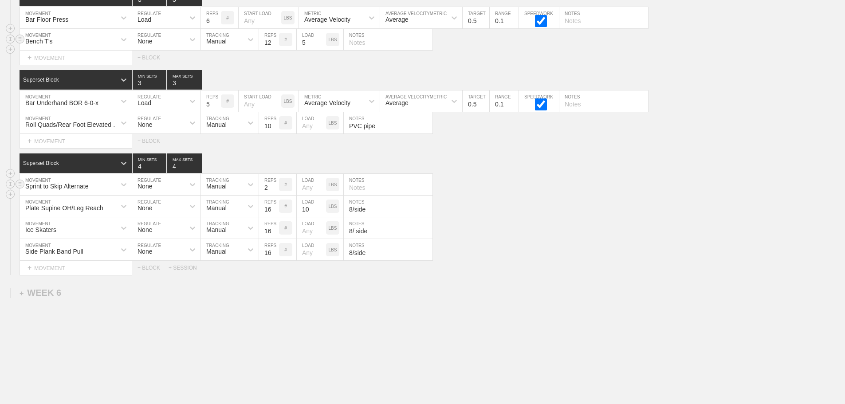
scroll to position [3443, 0]
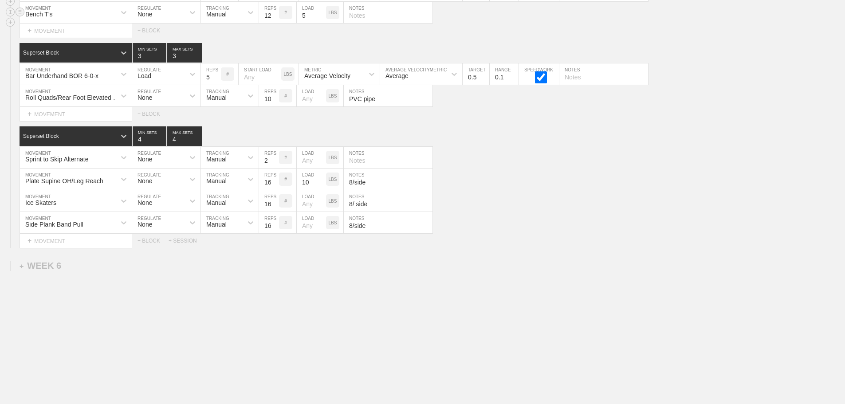
click at [485, 224] on div "Side Plank Band Pull MOVEMENT None REGULATE Manual TRACKING 16 REPS # LOAD LBS …" at bounding box center [422, 223] width 845 height 22
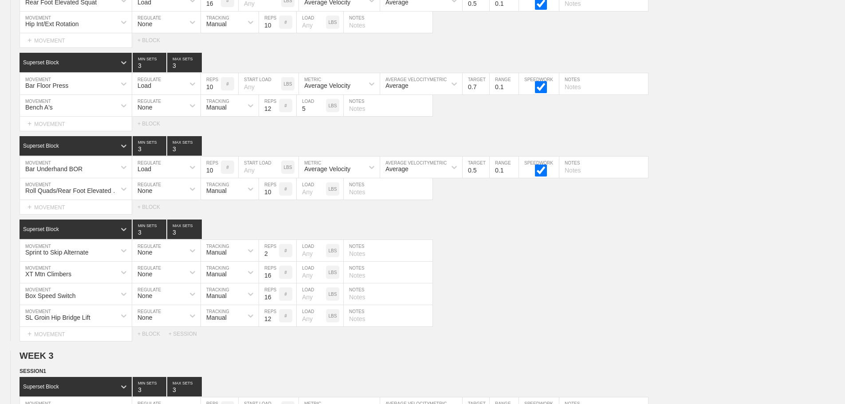
scroll to position [0, 0]
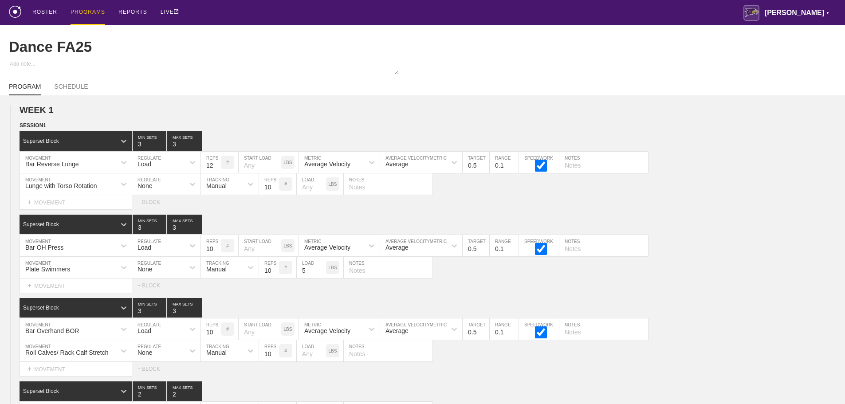
click at [82, 8] on div "PROGRAMS" at bounding box center [88, 12] width 35 height 25
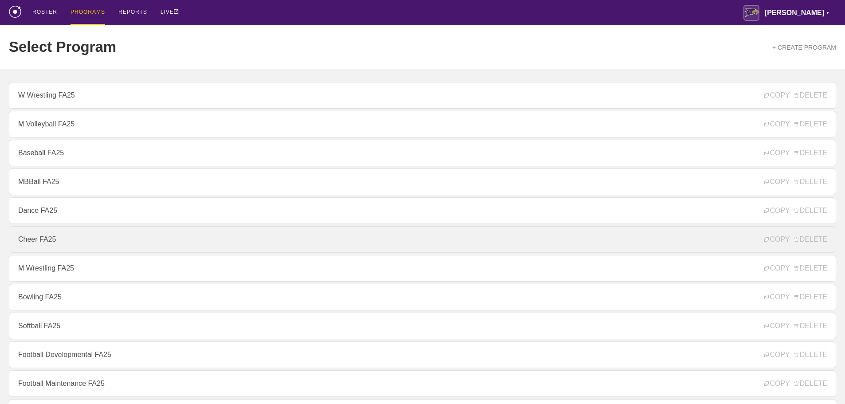
click at [40, 239] on link "Cheer FA25" at bounding box center [422, 239] width 827 height 27
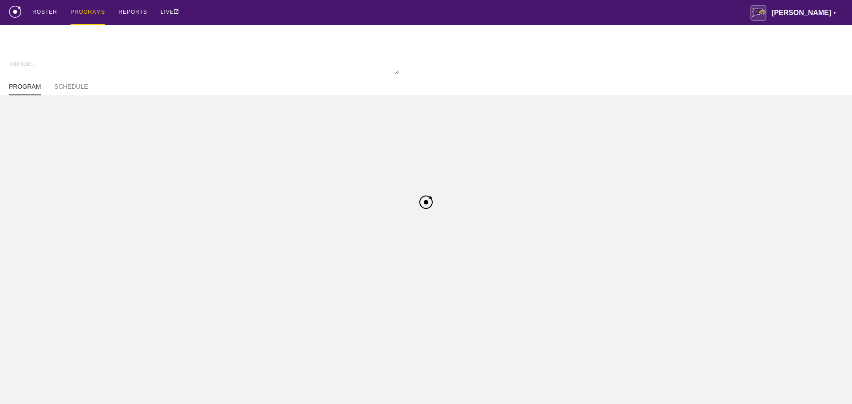
type textarea "x"
type input "Cheer FA25"
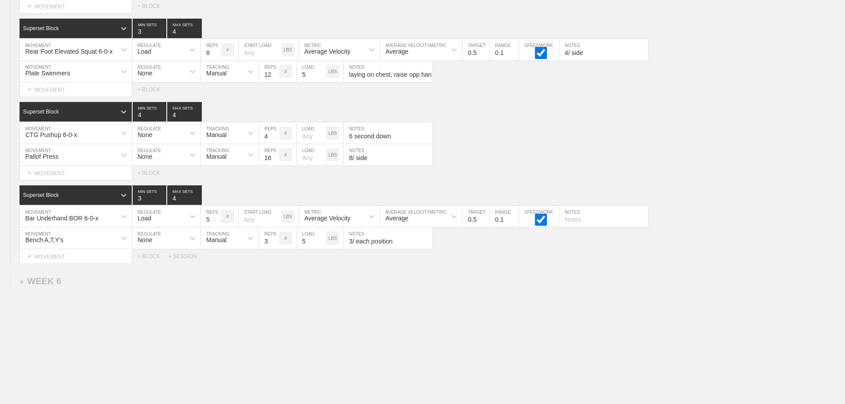
scroll to position [4418, 0]
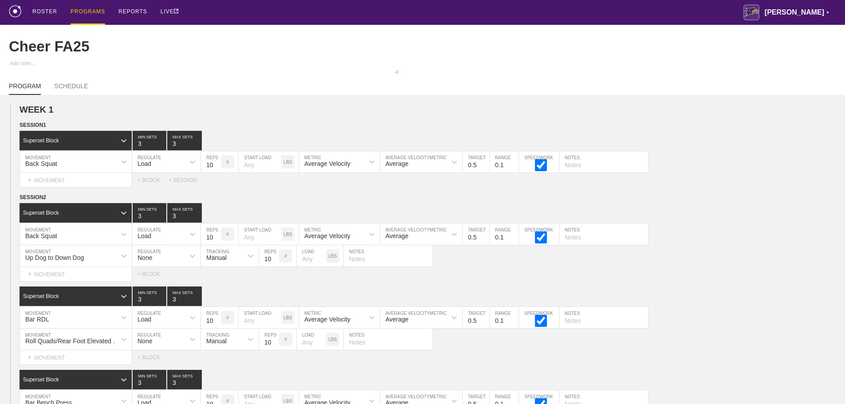
scroll to position [0, 0]
click at [82, 10] on div "PROGRAMS" at bounding box center [88, 12] width 35 height 25
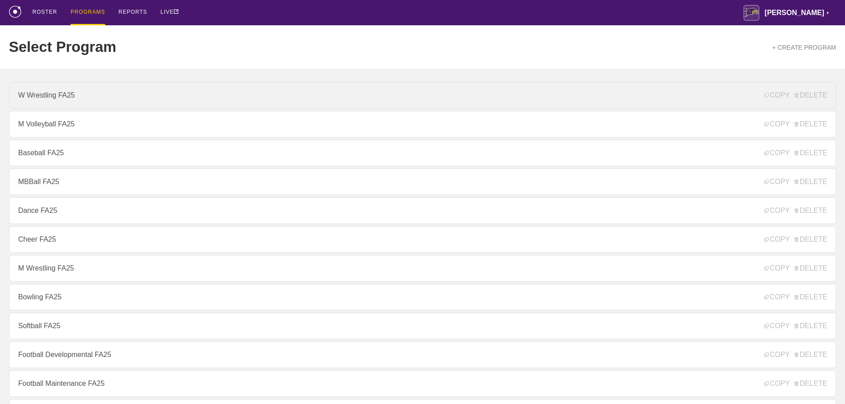
click at [47, 97] on link "W Wrestling FA25" at bounding box center [422, 95] width 827 height 27
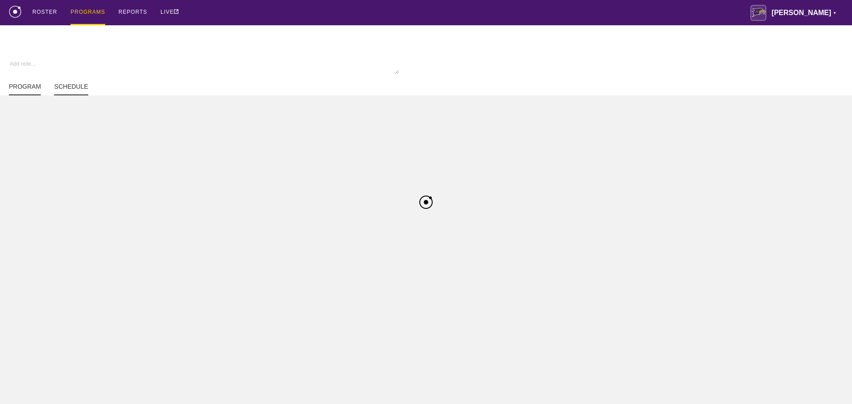
type textarea "x"
type input "W Wrestling FA25"
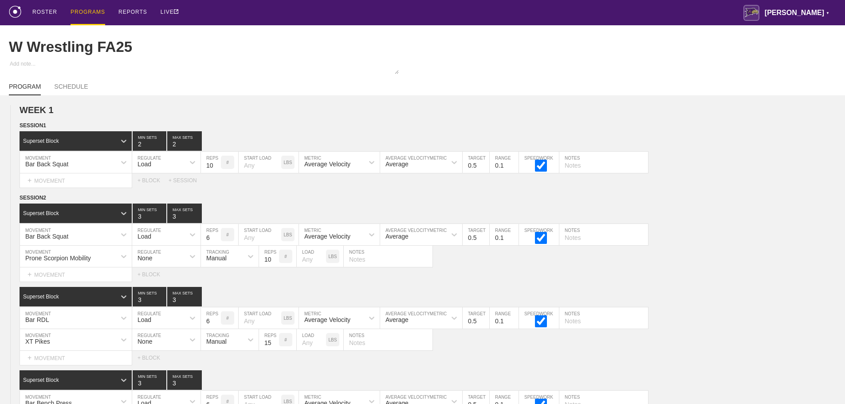
click at [236, 10] on div "ROSTER PROGRAMS REPORTS LIVE [PERSON_NAME] ▼ [PERSON_NAME][EMAIL_ADDRESS][PERSO…" at bounding box center [422, 12] width 827 height 25
click at [786, 240] on div "Bar Back Squat MOVEMENT Load REGULATE 6 REPS # START LOAD LBS Average Velocity …" at bounding box center [422, 235] width 845 height 22
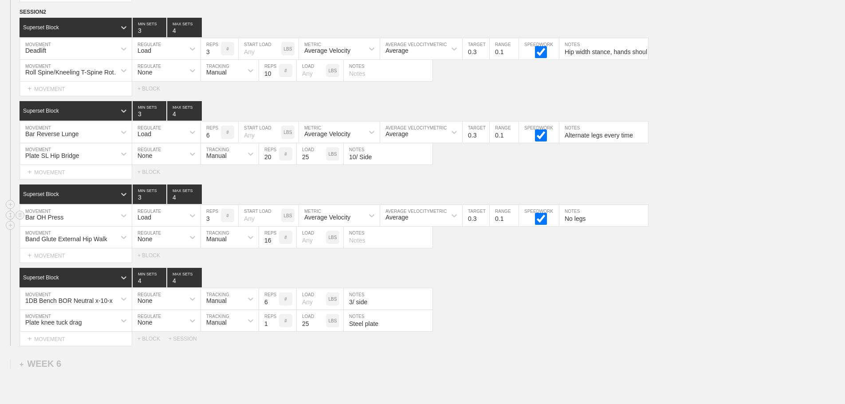
scroll to position [4113, 0]
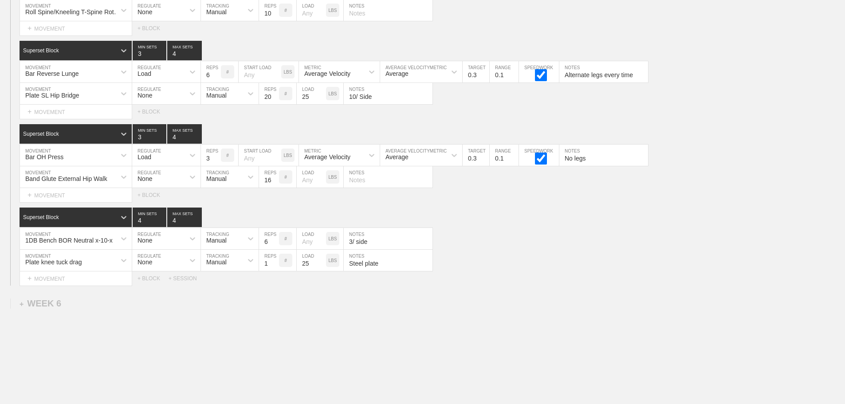
click at [516, 286] on div "Select... MOVEMENT + MOVEMENT + BLOCK + SESSION" at bounding box center [422, 278] width 845 height 14
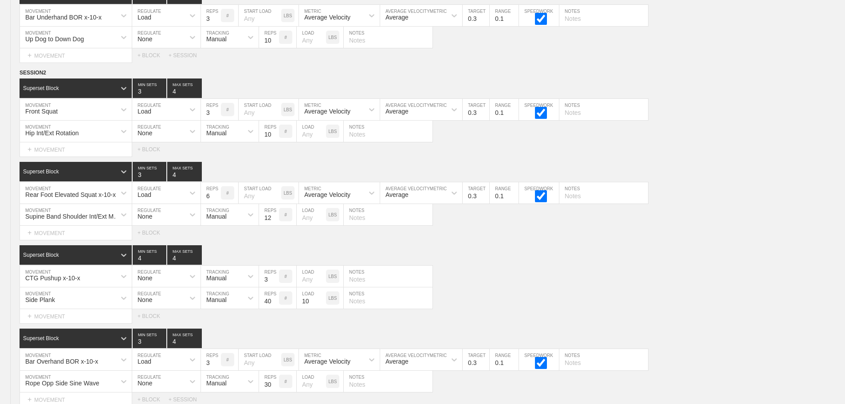
scroll to position [0, 0]
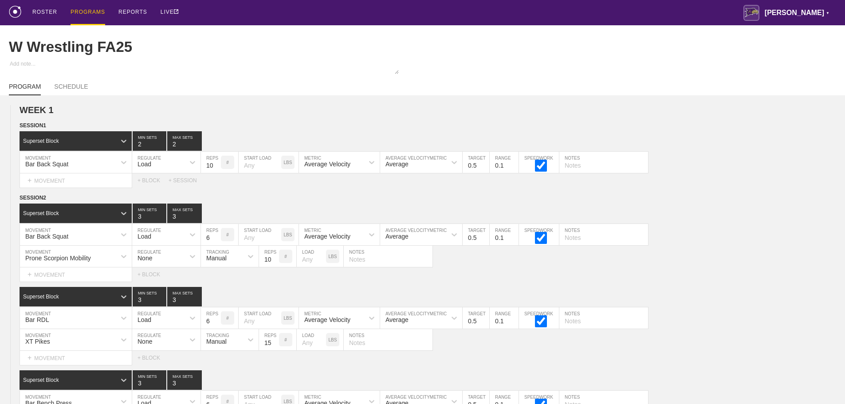
click at [81, 9] on div "PROGRAMS" at bounding box center [88, 12] width 35 height 25
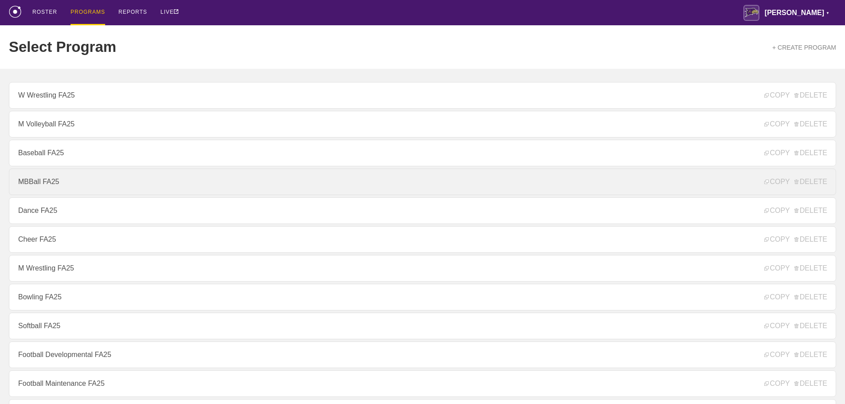
click at [54, 193] on link "MBBall FA25" at bounding box center [422, 182] width 827 height 27
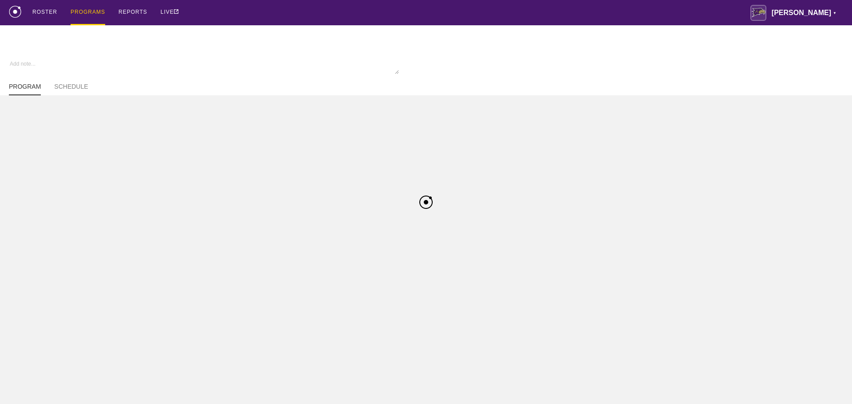
type textarea "x"
type input "MBBall FA25"
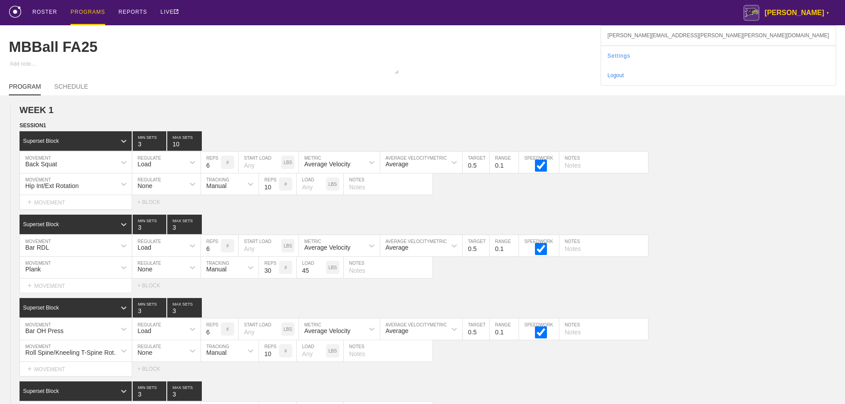
drag, startPoint x: 401, startPoint y: 8, endPoint x: 815, endPoint y: 16, distance: 414.4
click at [401, 8] on div "ROSTER PROGRAMS REPORTS LIVE [PERSON_NAME] ▼ [PERSON_NAME][EMAIL_ADDRESS][PERSO…" at bounding box center [422, 12] width 827 height 25
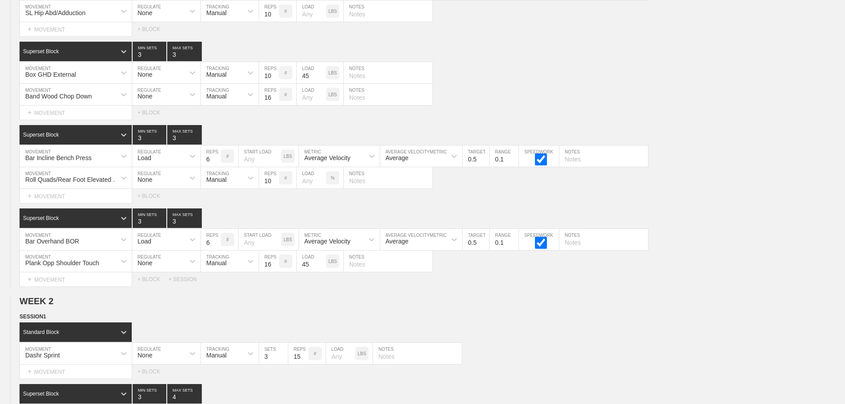
scroll to position [5020, 0]
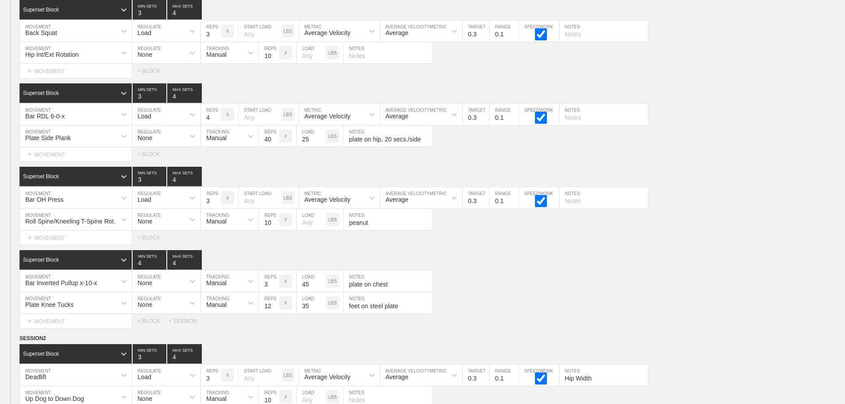
scroll to position [4887, 0]
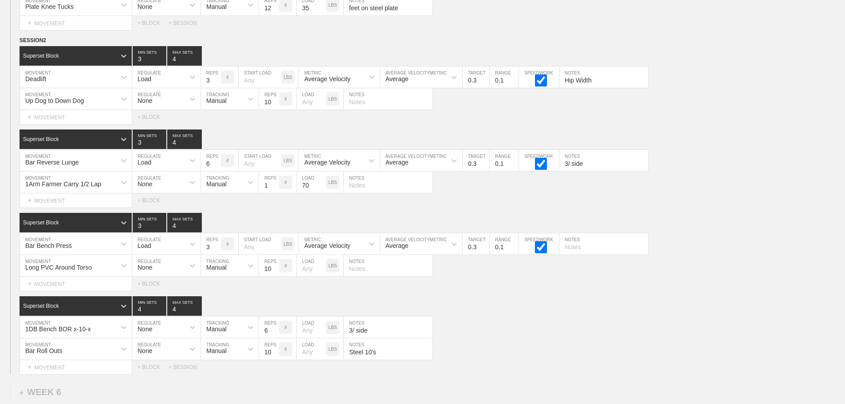
click at [702, 207] on div "Select... MOVEMENT + MOVEMENT + BLOCK" at bounding box center [422, 200] width 845 height 14
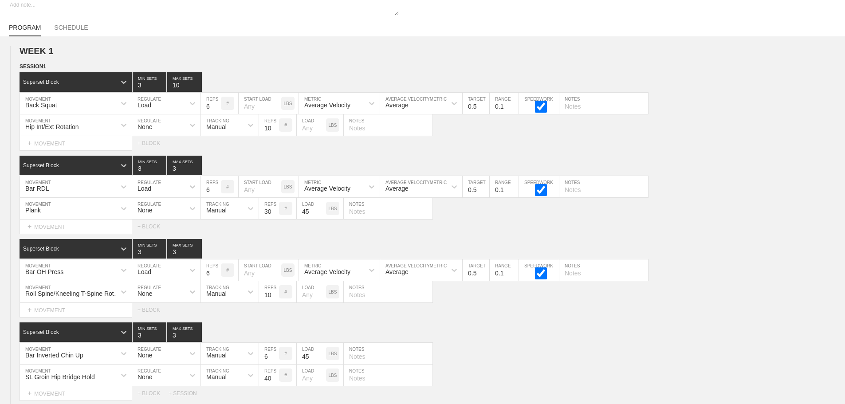
scroll to position [0, 0]
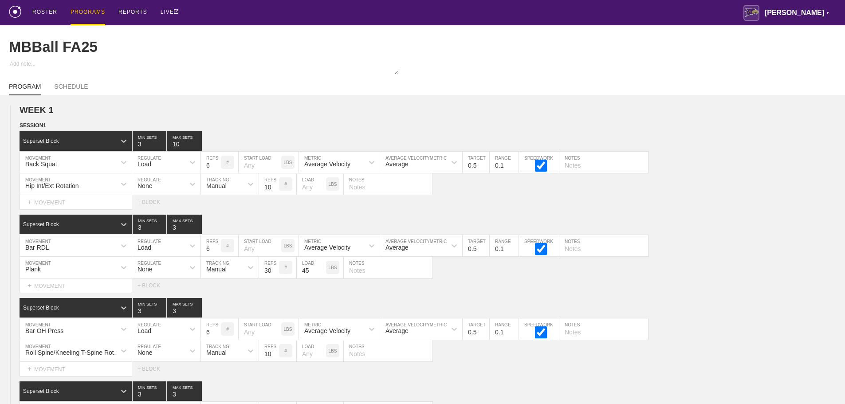
click at [96, 12] on div "PROGRAMS" at bounding box center [88, 12] width 35 height 25
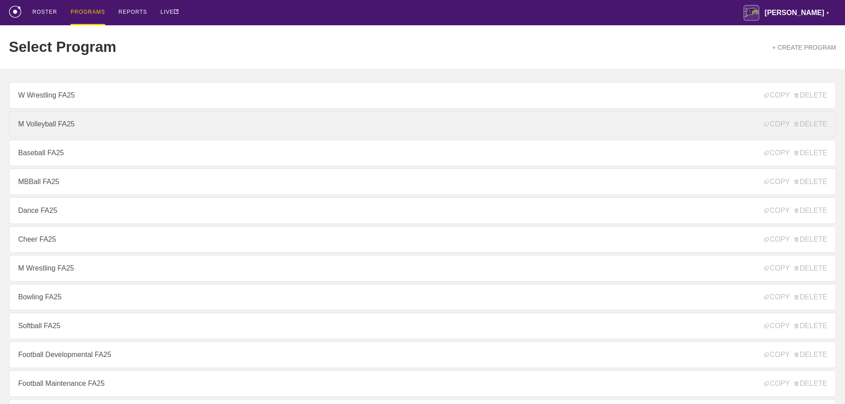
click at [73, 130] on link "M Volleyball FA25" at bounding box center [422, 124] width 827 height 27
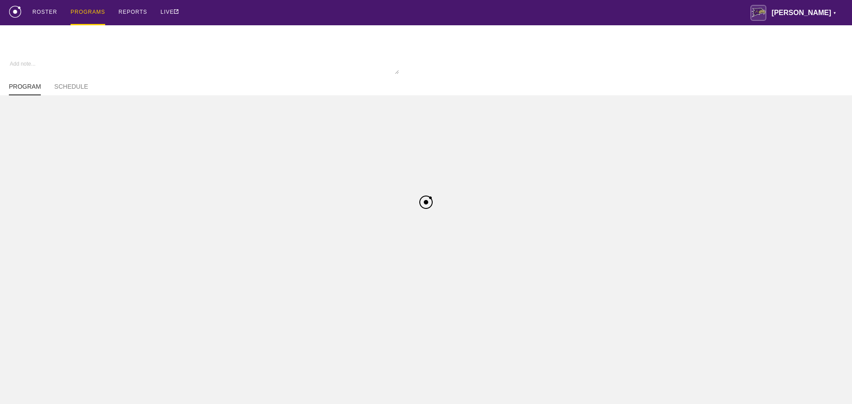
type textarea "x"
type input "M Volleyball FA25"
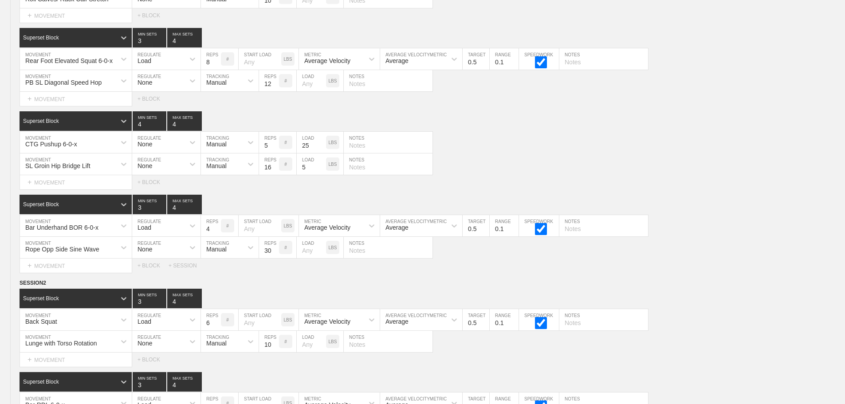
scroll to position [4429, 0]
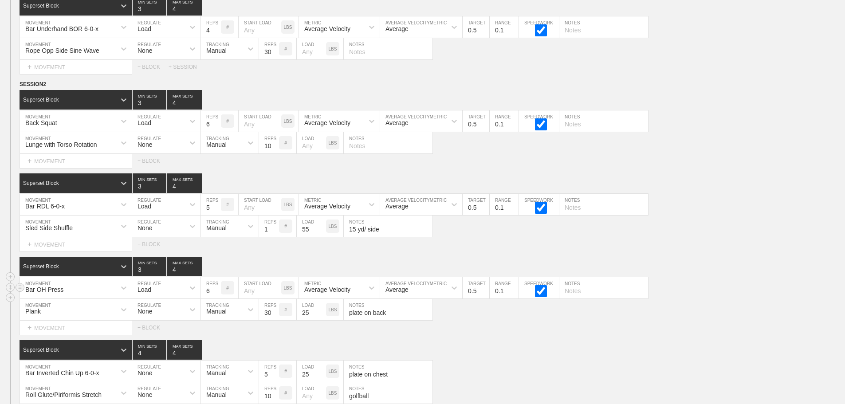
scroll to position [4251, 0]
click at [810, 275] on div "Superset Block 3 MIN SETS 4 MAX SETS" at bounding box center [433, 267] width 826 height 20
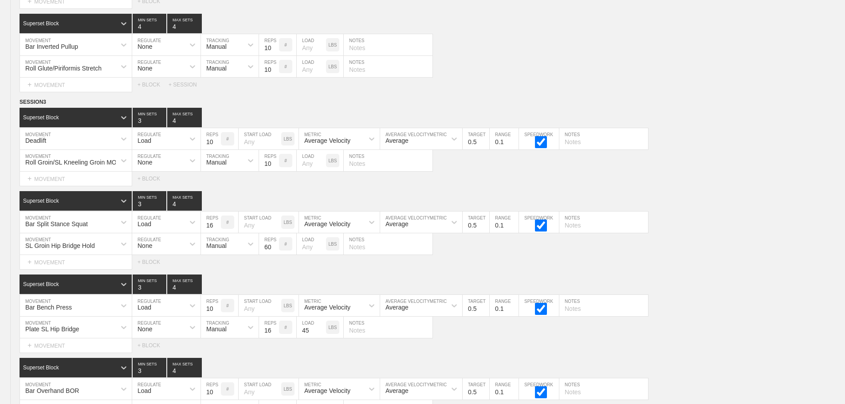
scroll to position [0, 0]
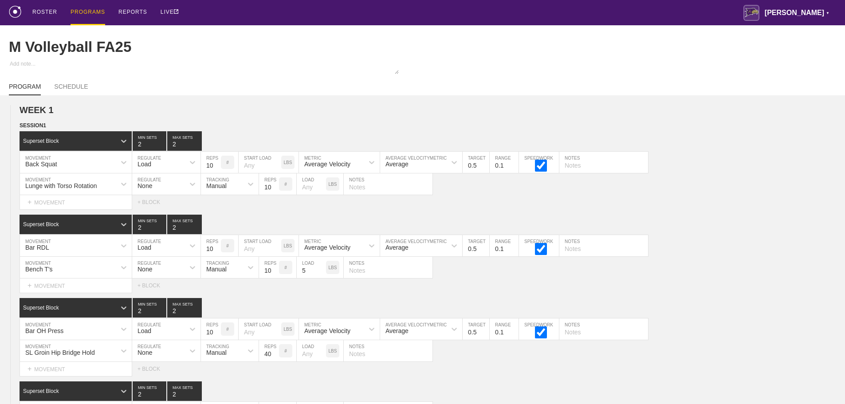
click at [88, 12] on div "PROGRAMS" at bounding box center [88, 12] width 35 height 25
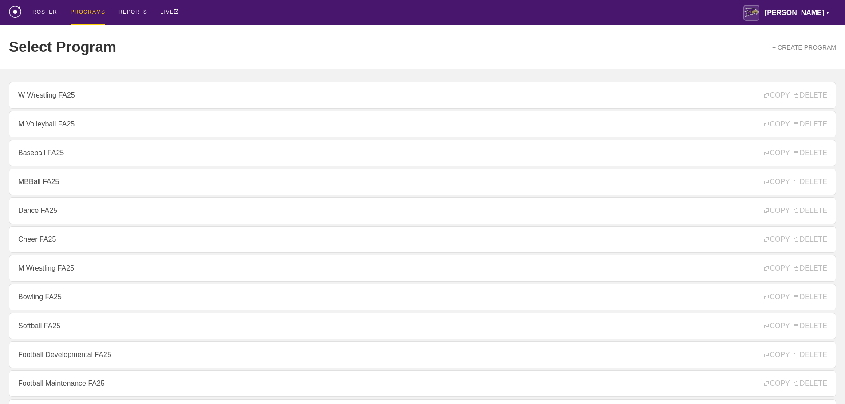
click at [223, 15] on div "ROSTER PROGRAMS REPORTS LIVE [PERSON_NAME] ▼ [PERSON_NAME][EMAIL_ADDRESS][PERSO…" at bounding box center [422, 12] width 827 height 25
click at [207, 8] on div "ROSTER PROGRAMS REPORTS LIVE [PERSON_NAME] ▼ [PERSON_NAME][EMAIL_ADDRESS][PERSO…" at bounding box center [422, 12] width 827 height 25
click at [192, 8] on div "ROSTER PROGRAMS REPORTS LIVE [PERSON_NAME] ▼ [PERSON_NAME][EMAIL_ADDRESS][PERSO…" at bounding box center [422, 12] width 827 height 25
click at [226, 15] on div "ROSTER PROGRAMS REPORTS LIVE [PERSON_NAME] ▼ [PERSON_NAME][EMAIL_ADDRESS][PERSO…" at bounding box center [422, 12] width 827 height 25
click at [560, 6] on div "ROSTER PROGRAMS REPORTS LIVE [PERSON_NAME] ▼ [PERSON_NAME][EMAIL_ADDRESS][PERSO…" at bounding box center [422, 12] width 827 height 25
